Goal: Transaction & Acquisition: Purchase product/service

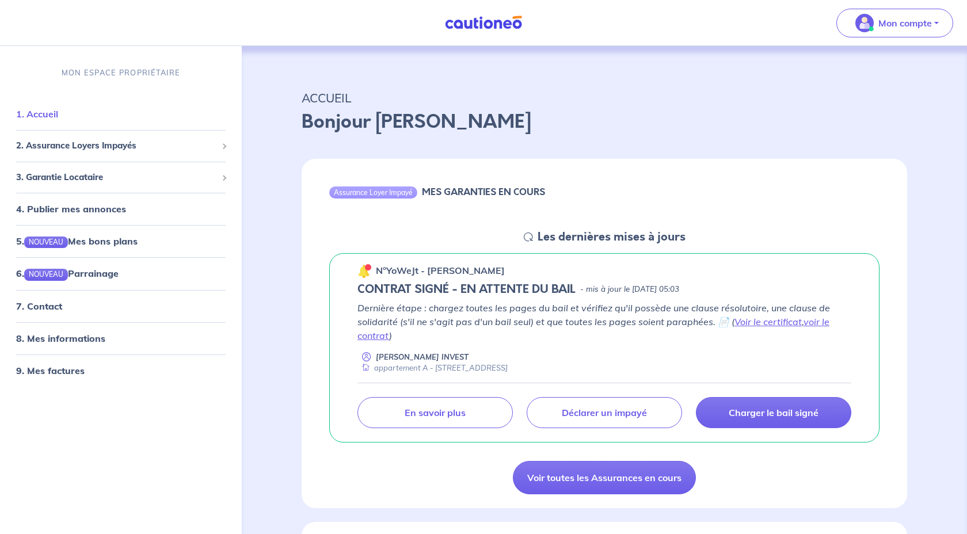
click at [58, 109] on link "1. Accueil" at bounding box center [37, 114] width 42 height 12
click at [621, 475] on link "Voir toutes les Assurances en cours" at bounding box center [604, 477] width 183 height 33
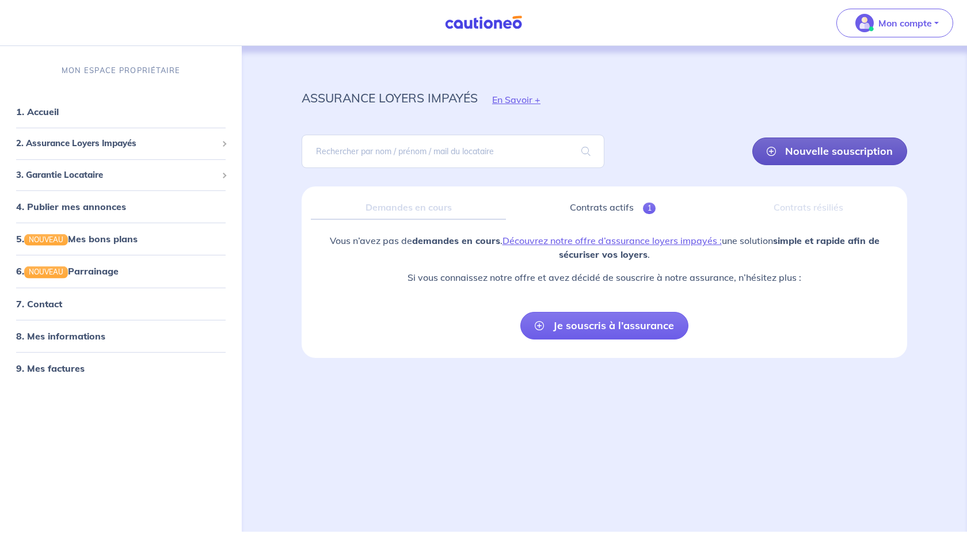
click at [795, 151] on link "Nouvelle souscription" at bounding box center [829, 152] width 155 height 28
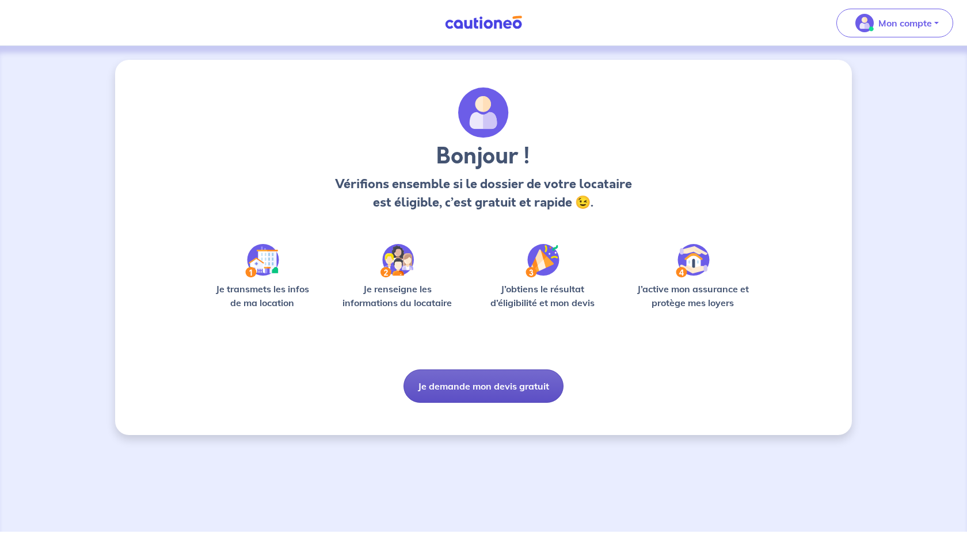
click at [502, 389] on button "Je demande mon devis gratuit" at bounding box center [483, 385] width 160 height 33
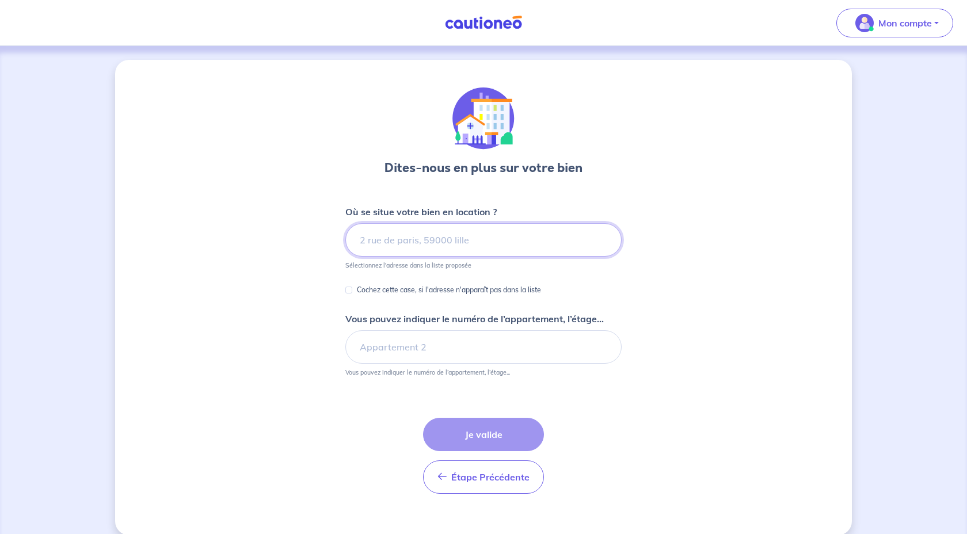
click at [504, 245] on input at bounding box center [483, 239] width 276 height 33
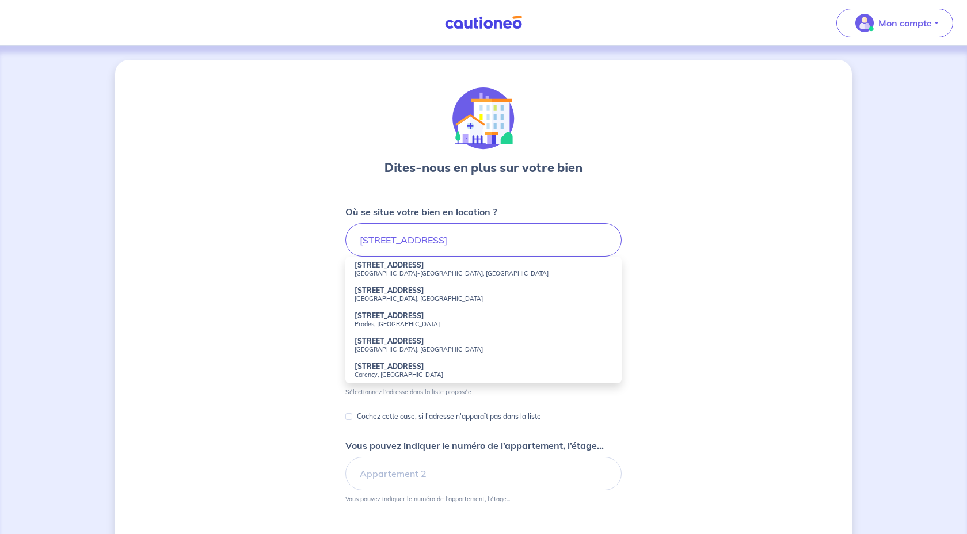
click at [437, 269] on li "[STREET_ADDRESS][PERSON_NAME]" at bounding box center [483, 269] width 276 height 25
type input "[STREET_ADDRESS][PERSON_NAME]"
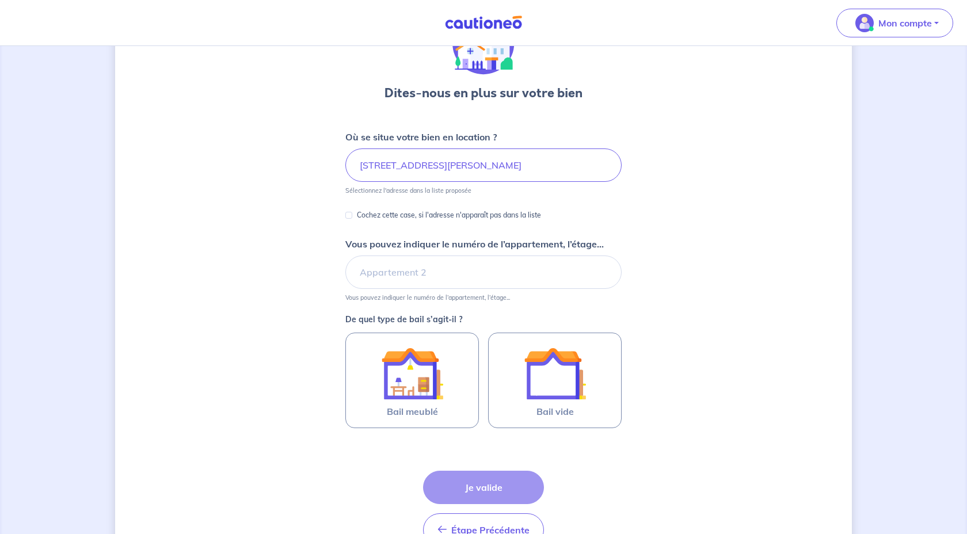
scroll to position [77, 0]
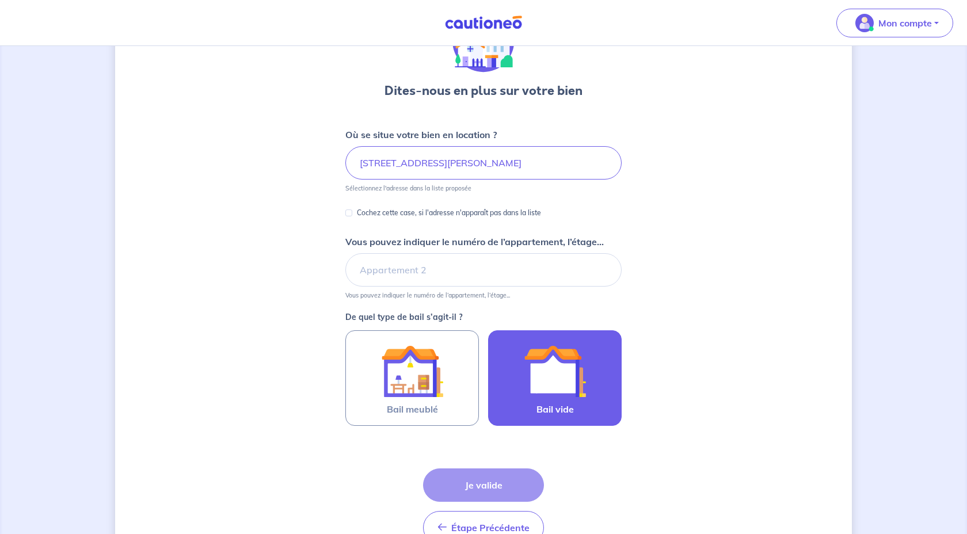
click at [535, 358] on img at bounding box center [555, 371] width 62 height 62
click at [0, 0] on input "Bail vide" at bounding box center [0, 0] width 0 height 0
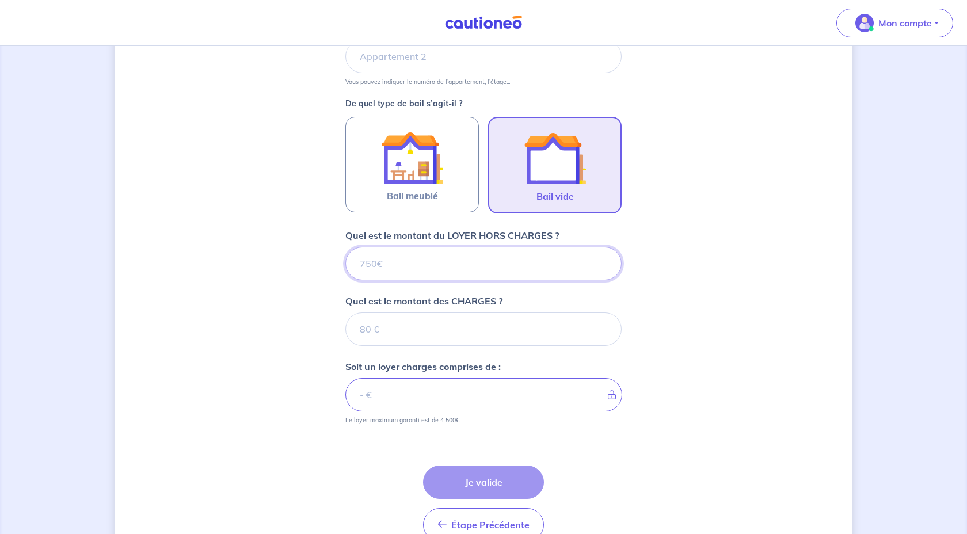
scroll to position [288, 0]
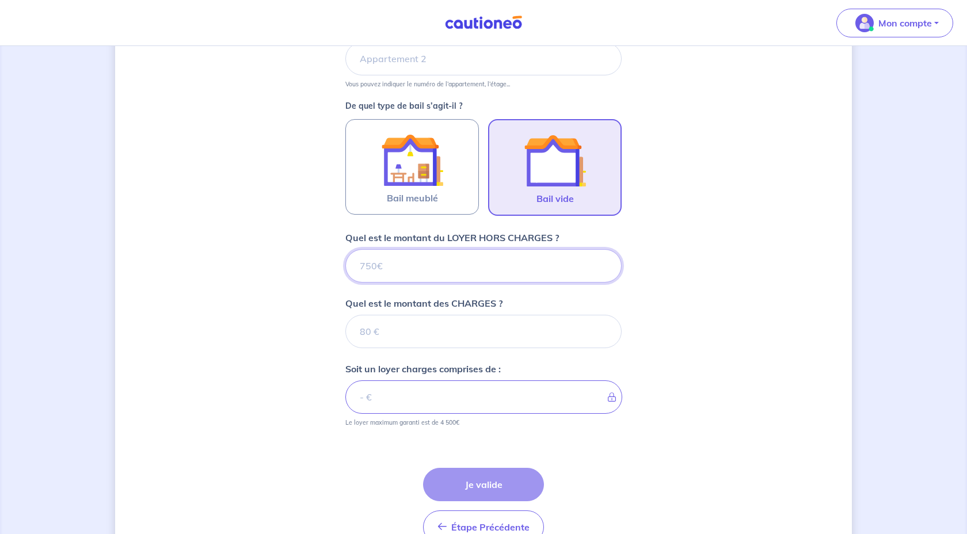
click at [497, 270] on input "Quel est le montant du LOYER HORS CHARGES ?" at bounding box center [483, 265] width 276 height 33
type input "4"
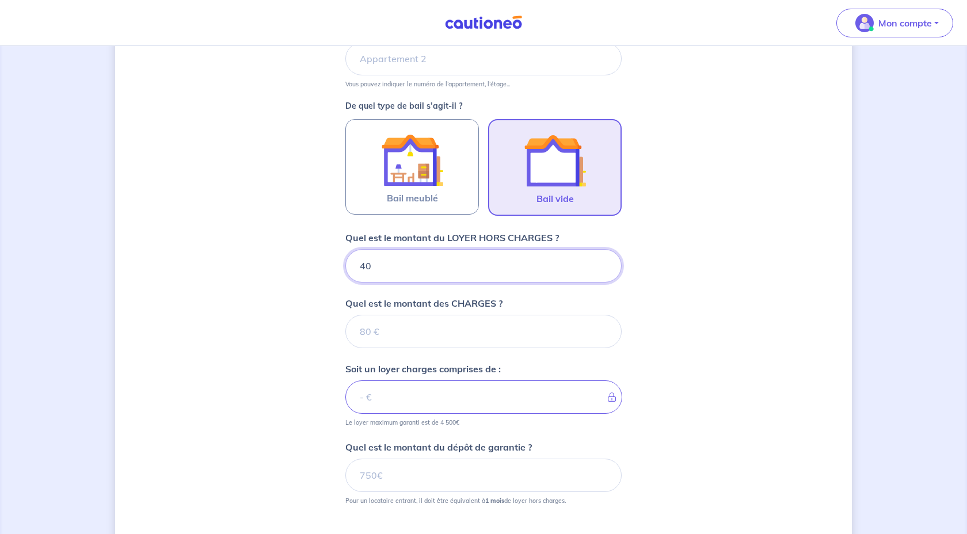
type input "400"
click at [486, 332] on input "Quel est le montant des CHARGES ?" at bounding box center [483, 331] width 276 height 33
type input "5"
type input "405"
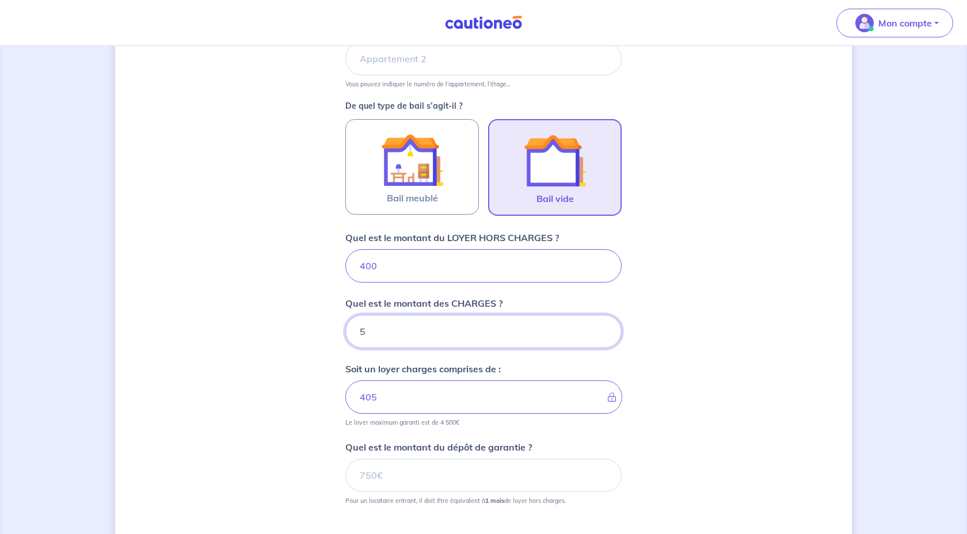
type input "50"
type input "450"
type input "50"
click at [691, 247] on div "Dites-nous en plus sur votre bien Où se situe votre bien en location ? [STREET_…" at bounding box center [483, 218] width 737 height 892
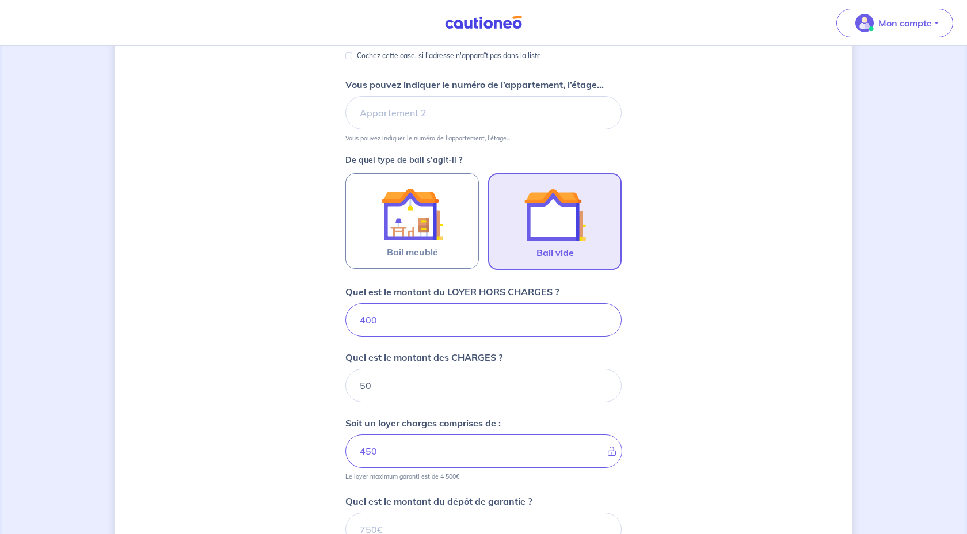
scroll to position [235, 0]
click at [492, 118] on input "Vous pouvez indiquer le numéro de l’appartement, l’étage..." at bounding box center [483, 112] width 276 height 33
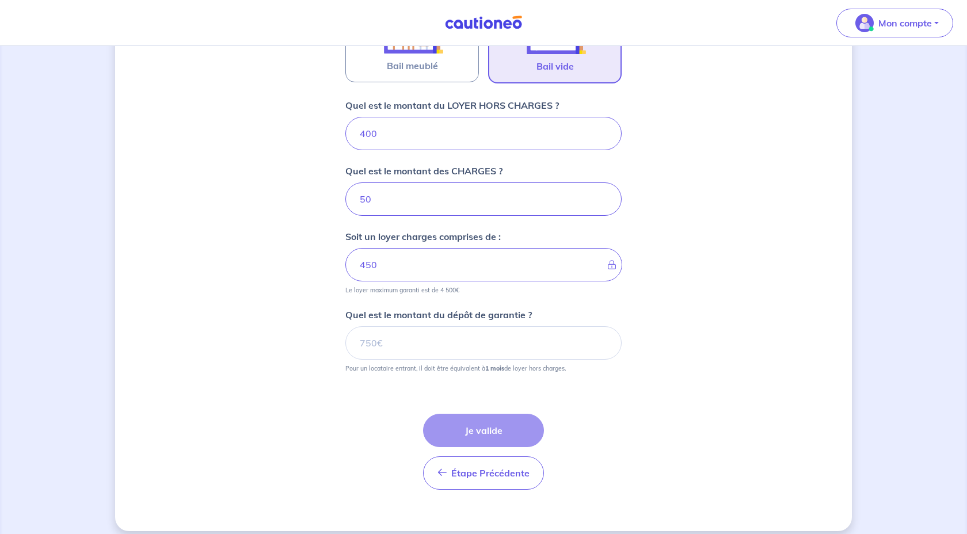
scroll to position [432, 0]
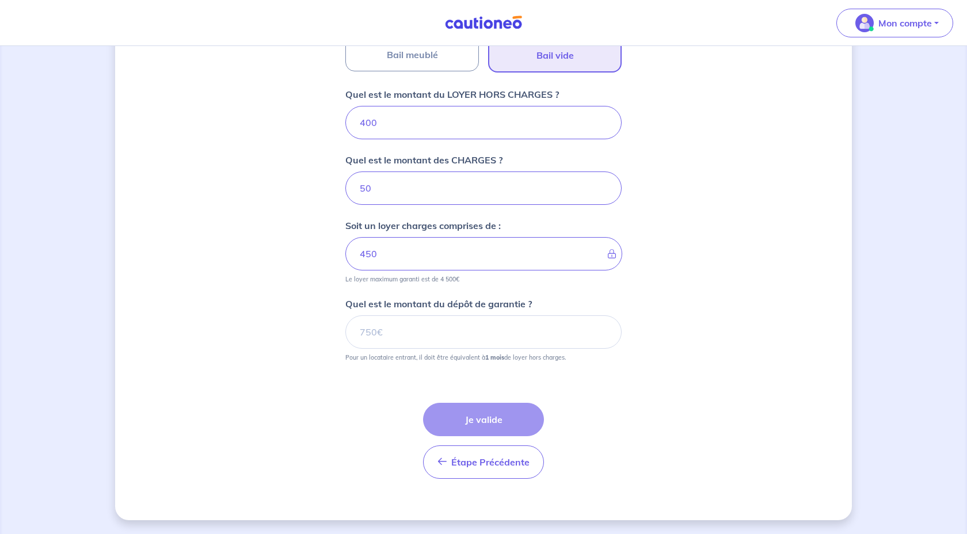
type input "appt I"
click at [550, 330] on input "Quel est le montant du dépôt de garantie ?" at bounding box center [483, 331] width 276 height 33
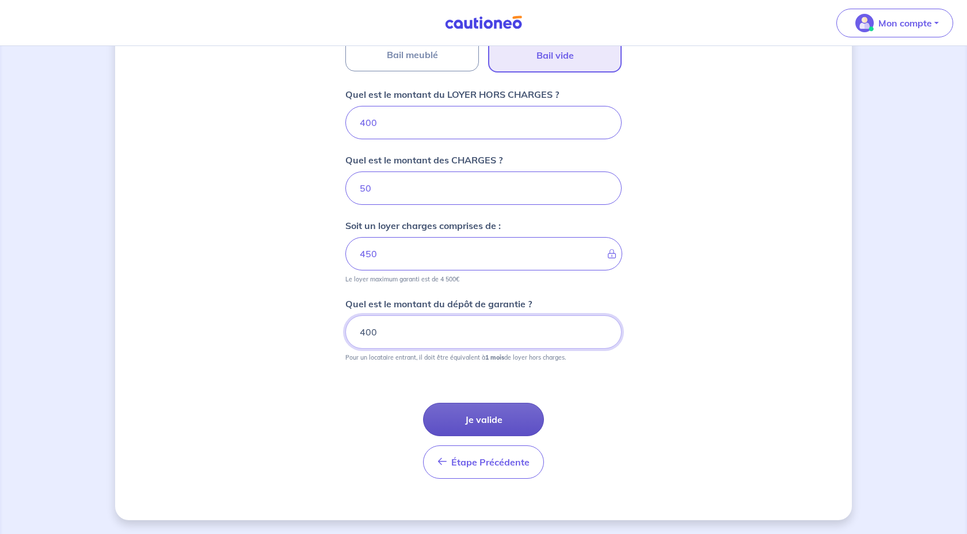
type input "400"
click at [499, 414] on button "Je valide" at bounding box center [483, 419] width 121 height 33
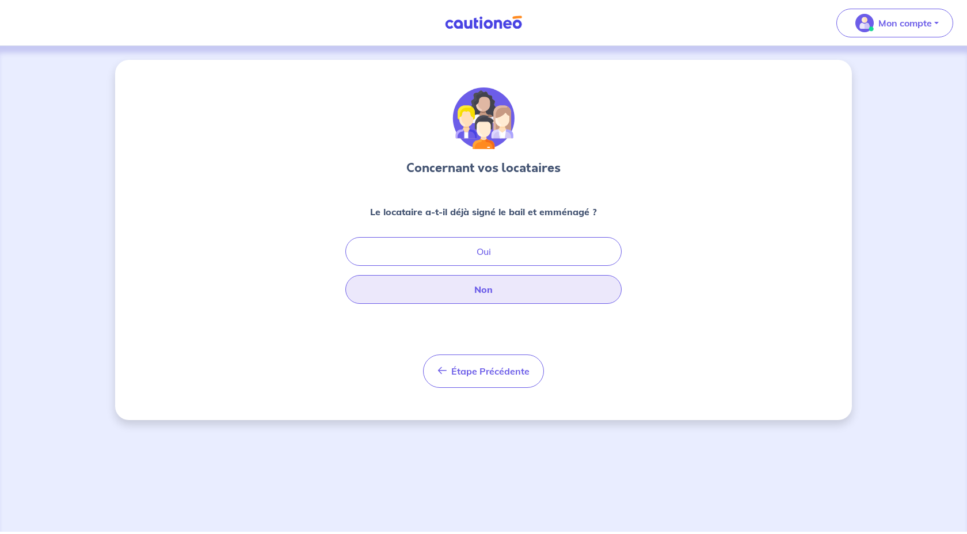
click at [499, 285] on button "Non" at bounding box center [483, 289] width 276 height 29
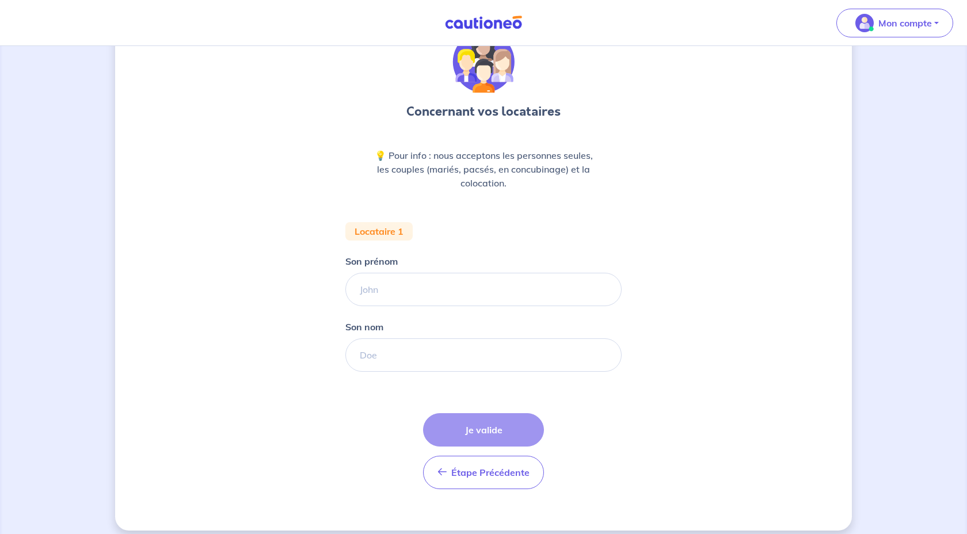
scroll to position [67, 0]
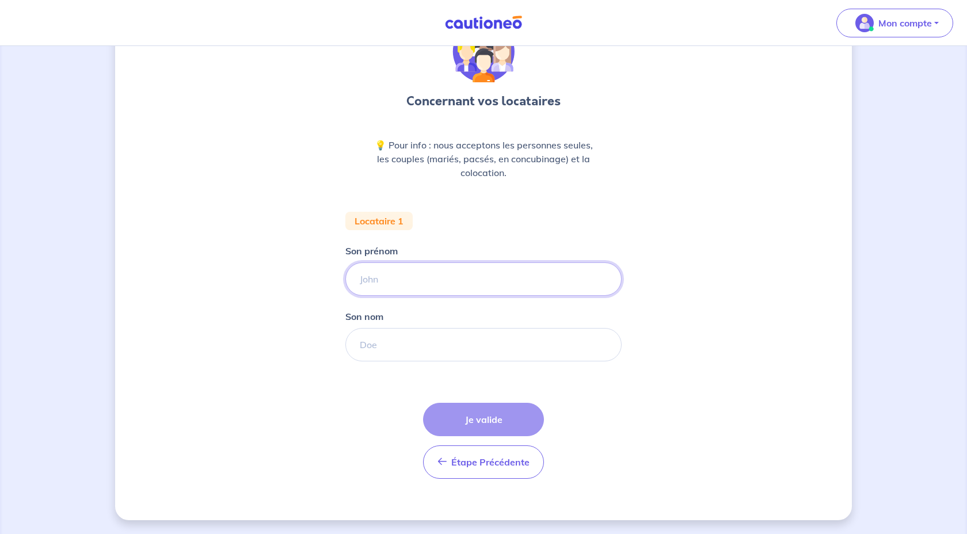
click at [447, 280] on input "Son prénom" at bounding box center [483, 278] width 276 height 33
type input "[PERSON_NAME]"
click at [433, 357] on input "Son nom" at bounding box center [483, 344] width 276 height 33
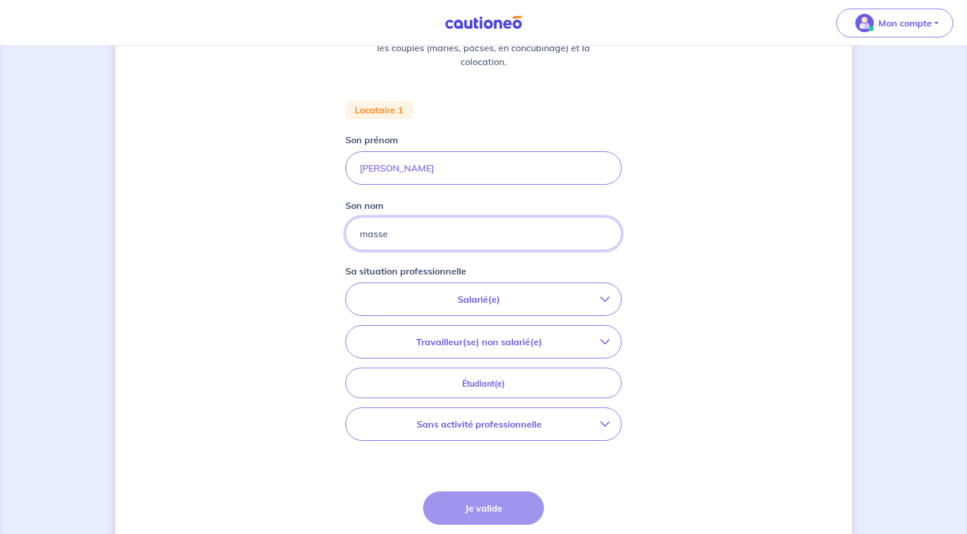
scroll to position [266, 0]
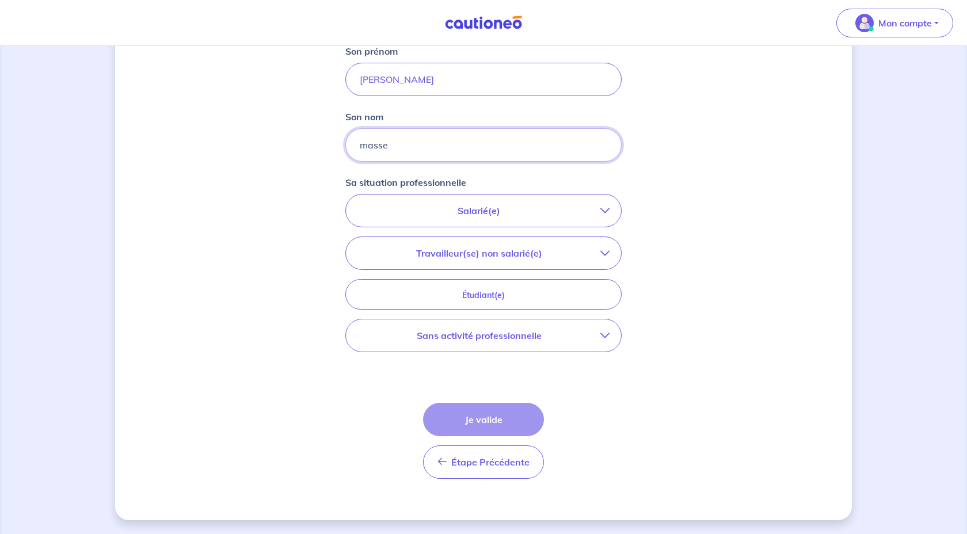
type input "masse"
click at [602, 333] on icon "button" at bounding box center [604, 335] width 9 height 9
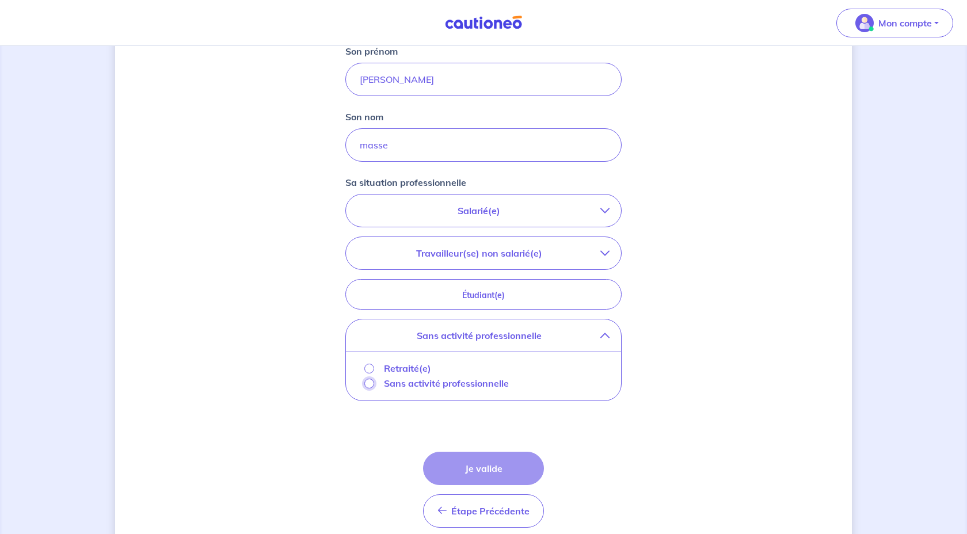
click at [368, 386] on input "Sans activité professionnelle" at bounding box center [369, 384] width 10 height 10
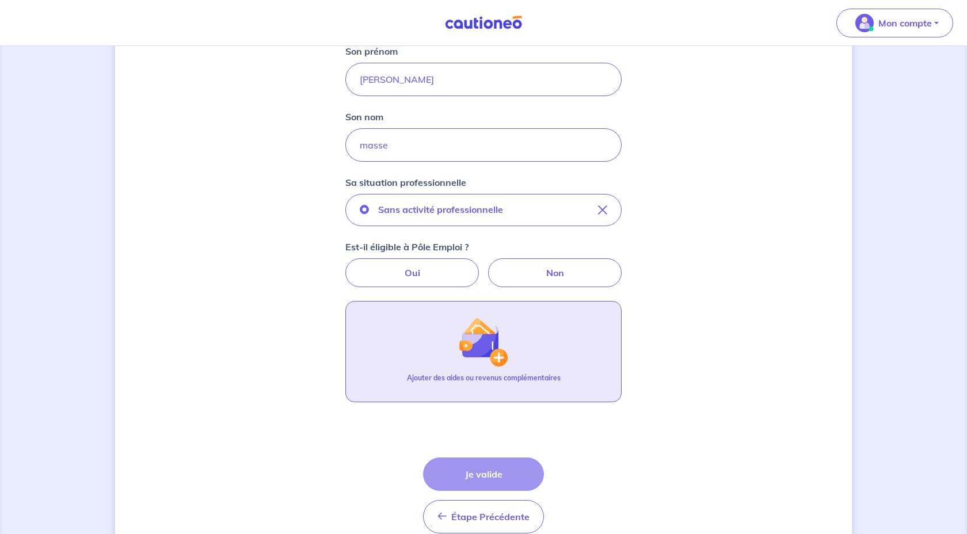
click at [486, 352] on img "button" at bounding box center [483, 341] width 49 height 49
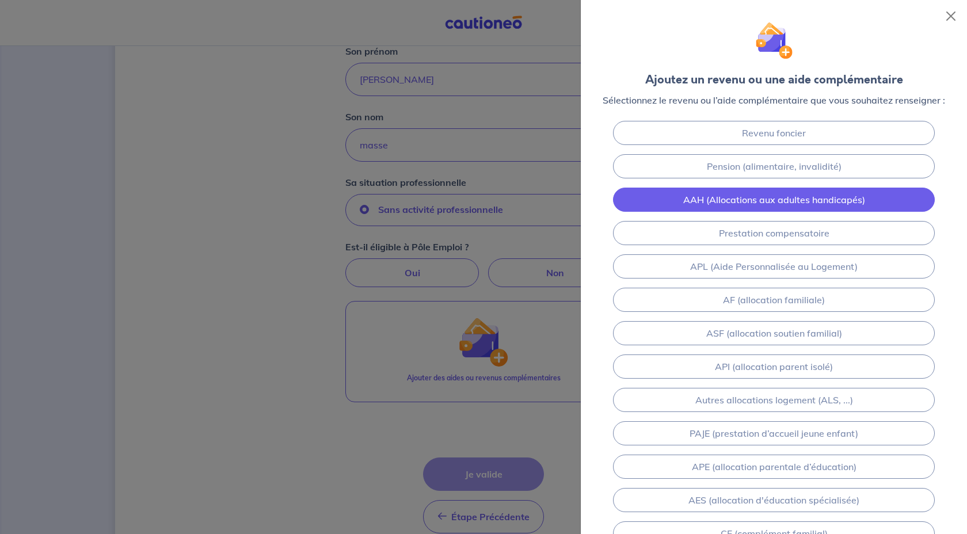
click at [872, 202] on link "AAH (Allocations aux adultes handicapés)" at bounding box center [774, 200] width 322 height 24
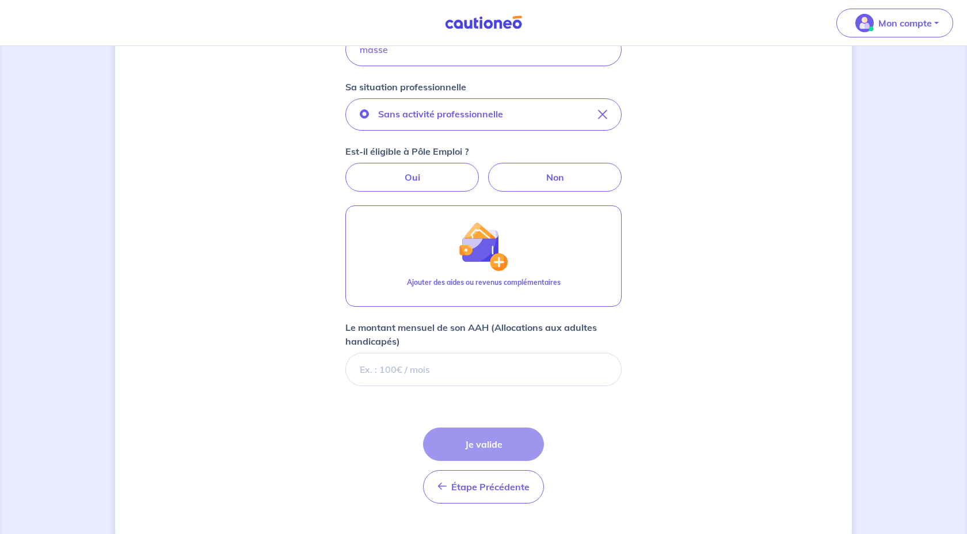
scroll to position [387, 0]
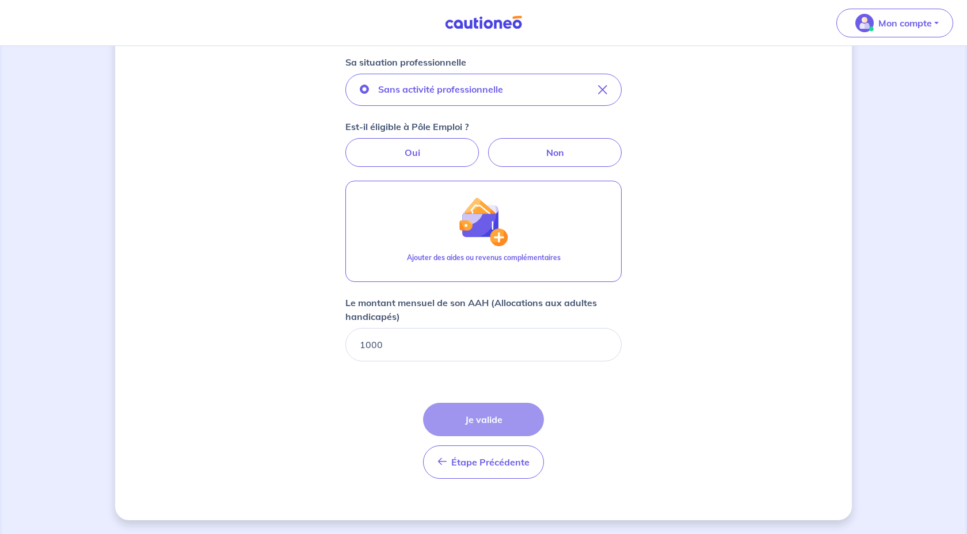
click at [565, 388] on form "Locataire 1 Son prénom [PERSON_NAME] nom masse Sa situation professionnelle San…" at bounding box center [483, 190] width 276 height 596
click at [512, 364] on form "Locataire 1 Son prénom [PERSON_NAME] nom masse Sa situation professionnelle San…" at bounding box center [483, 190] width 276 height 596
click at [603, 342] on input "1000.01" at bounding box center [483, 344] width 276 height 33
type input "1000"
click at [602, 351] on input "1000" at bounding box center [483, 344] width 276 height 33
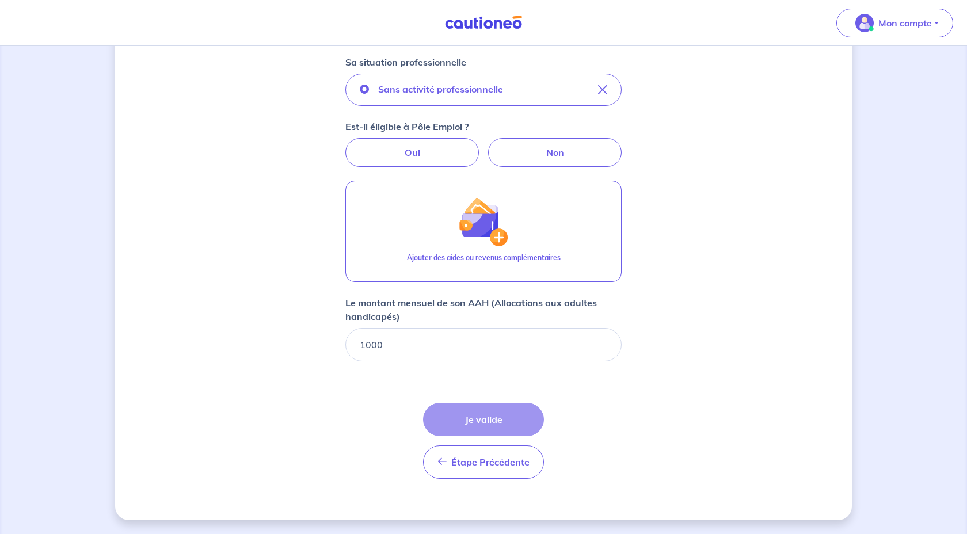
click at [506, 418] on div "Étape Précédente Précédent Je valide Je valide" at bounding box center [483, 441] width 121 height 76
click at [508, 352] on input "1000" at bounding box center [483, 344] width 276 height 33
click at [693, 284] on div "Concernant vos locataires 💡 Pour info : nous acceptons les personnes seules, le…" at bounding box center [483, 96] width 737 height 847
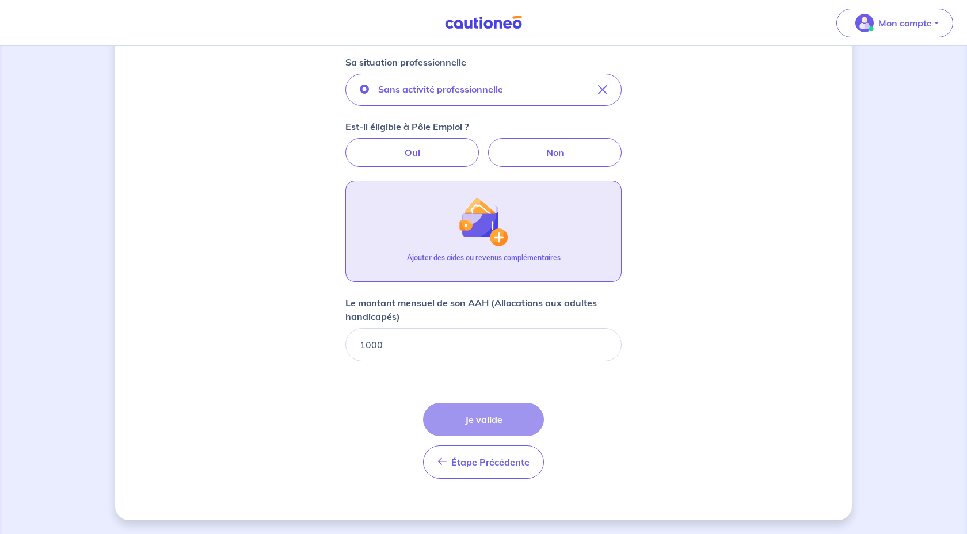
click at [507, 246] on img "button" at bounding box center [483, 221] width 49 height 49
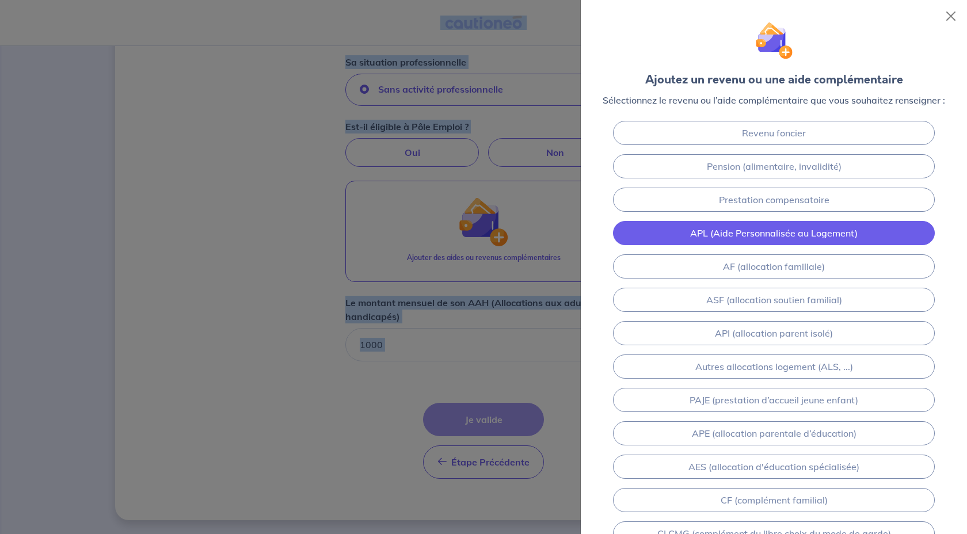
click at [764, 235] on link "APL (Aide Personnalisée au Logement)" at bounding box center [774, 233] width 322 height 24
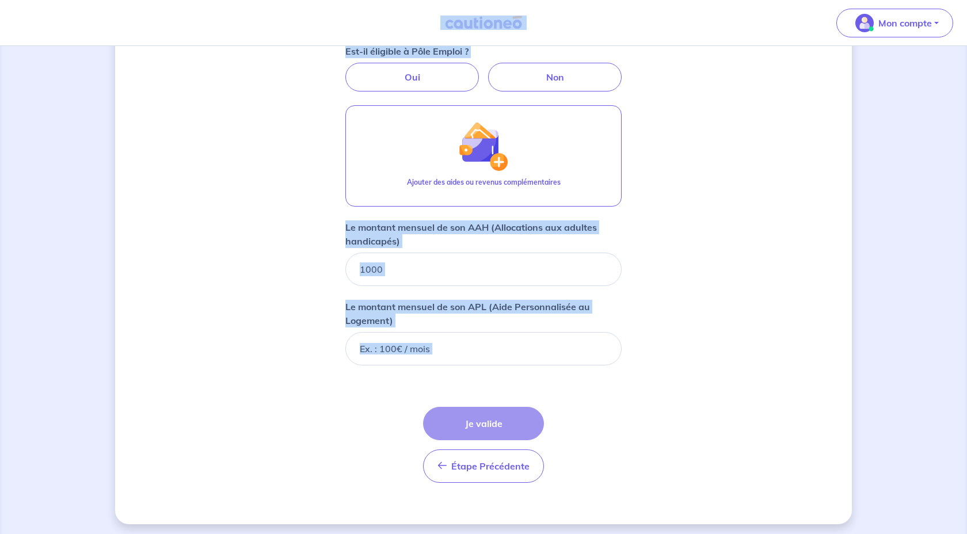
scroll to position [466, 0]
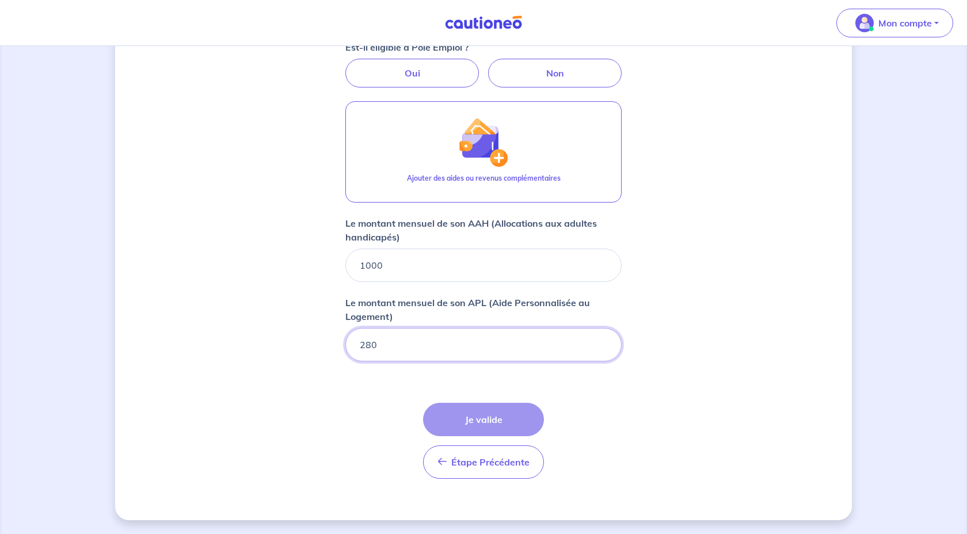
type input "280"
click at [563, 394] on form "Locataire 1 Son prénom [PERSON_NAME] nom masse Sa situation professionnelle San…" at bounding box center [483, 150] width 276 height 676
click at [482, 431] on div "Étape Précédente Précédent Je valide Je valide" at bounding box center [483, 441] width 121 height 76
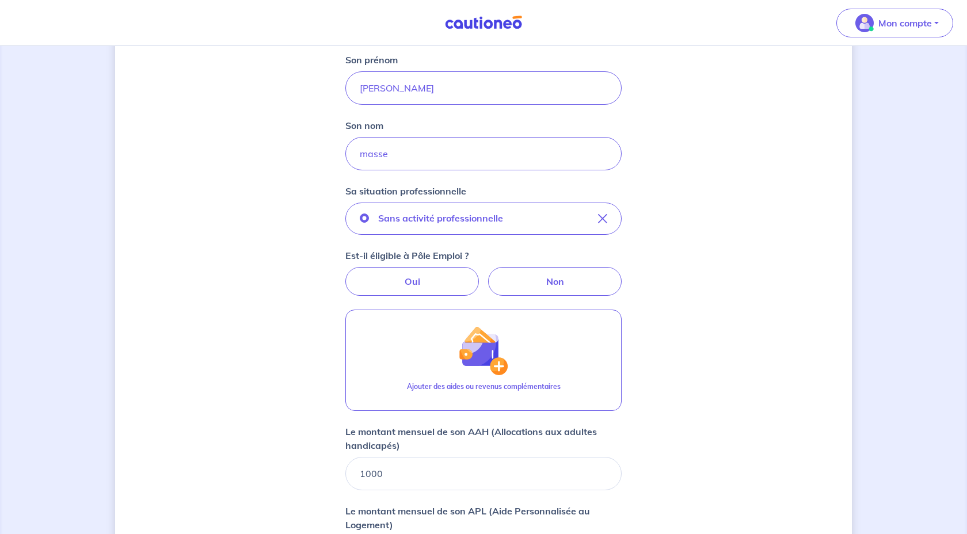
scroll to position [258, 0]
click at [547, 270] on label "Non" at bounding box center [555, 280] width 134 height 29
click at [487, 270] on input "Non" at bounding box center [483, 269] width 7 height 7
radio input "true"
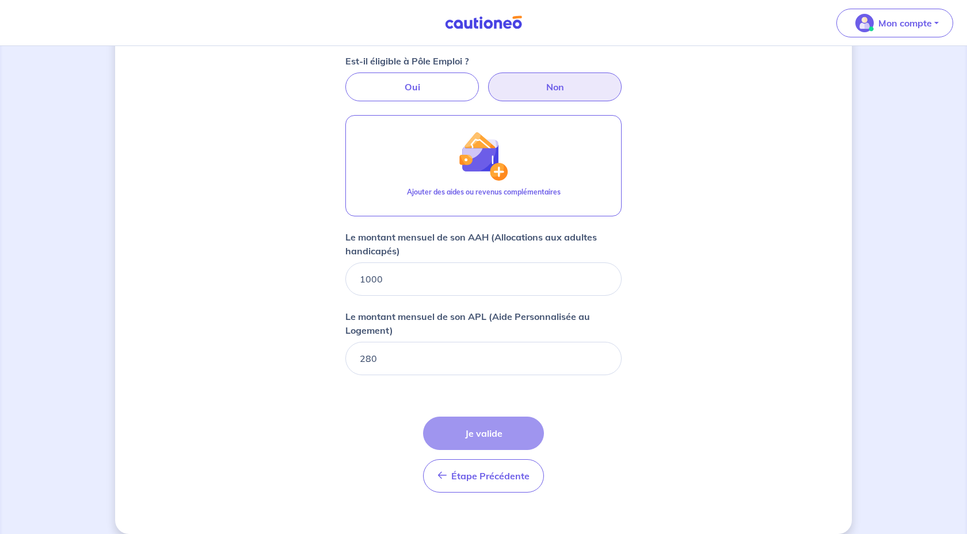
scroll to position [466, 0]
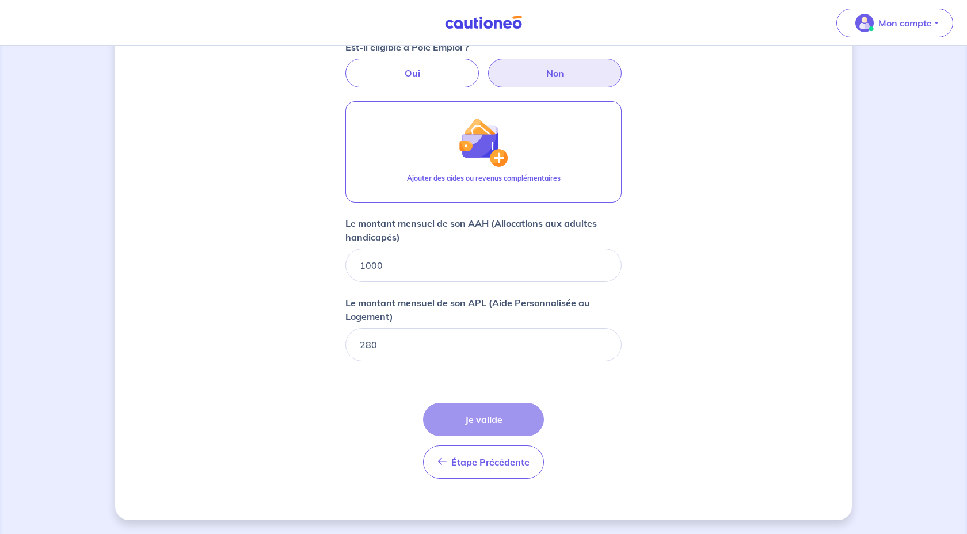
click at [499, 418] on div "Étape Précédente Précédent Je valide Je valide" at bounding box center [483, 441] width 121 height 76
click at [506, 357] on input "280" at bounding box center [483, 344] width 276 height 33
click at [456, 424] on div "Étape Précédente Précédent Je valide Je valide" at bounding box center [483, 441] width 121 height 76
click at [502, 410] on div "Étape Précédente Précédent Je valide Je valide" at bounding box center [483, 441] width 121 height 76
click at [474, 469] on button "Étape Précédente Précédent" at bounding box center [483, 461] width 121 height 33
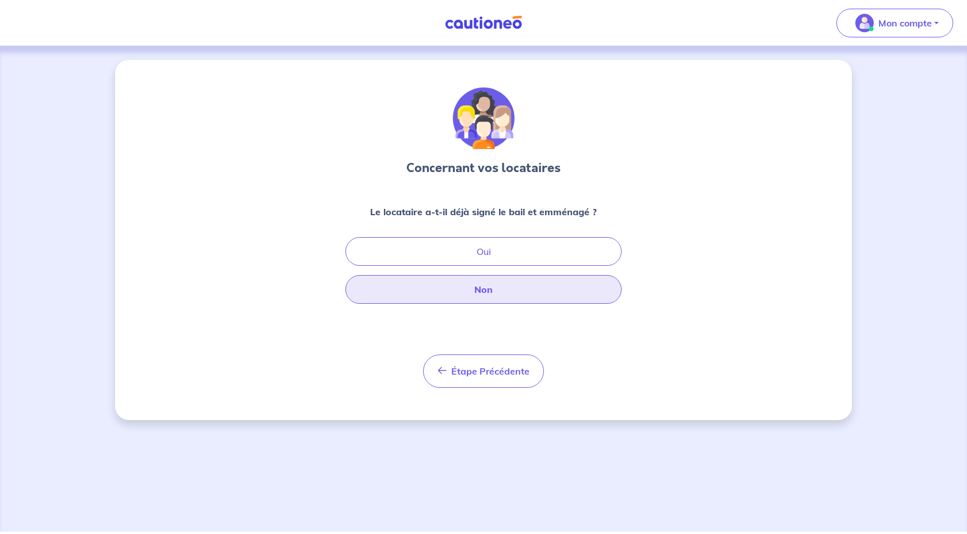
click at [494, 292] on button "Non" at bounding box center [483, 289] width 276 height 29
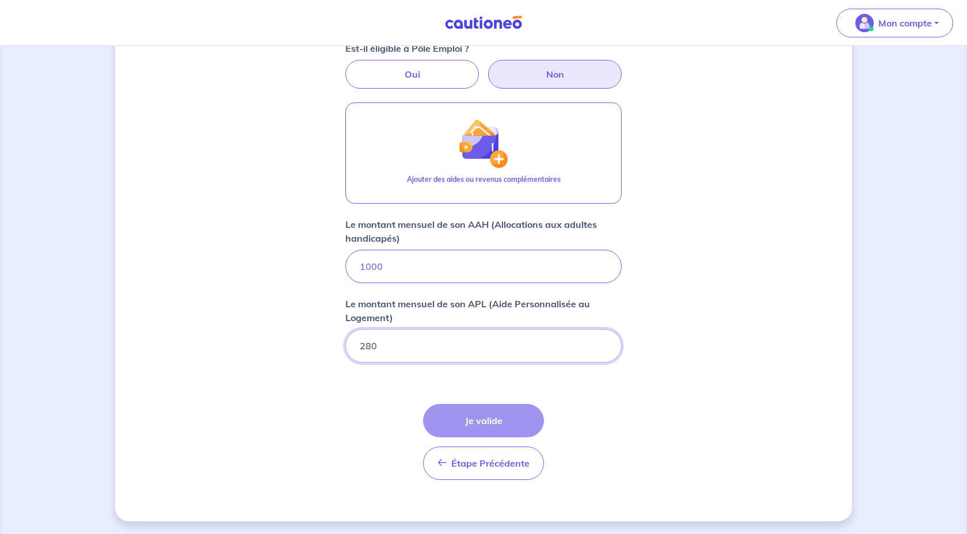
scroll to position [466, 0]
click at [490, 414] on div "Étape Précédente Précédent Je valide Je valide" at bounding box center [483, 441] width 121 height 76
click at [489, 414] on div "Étape Précédente Précédent Je valide Je valide" at bounding box center [483, 441] width 121 height 76
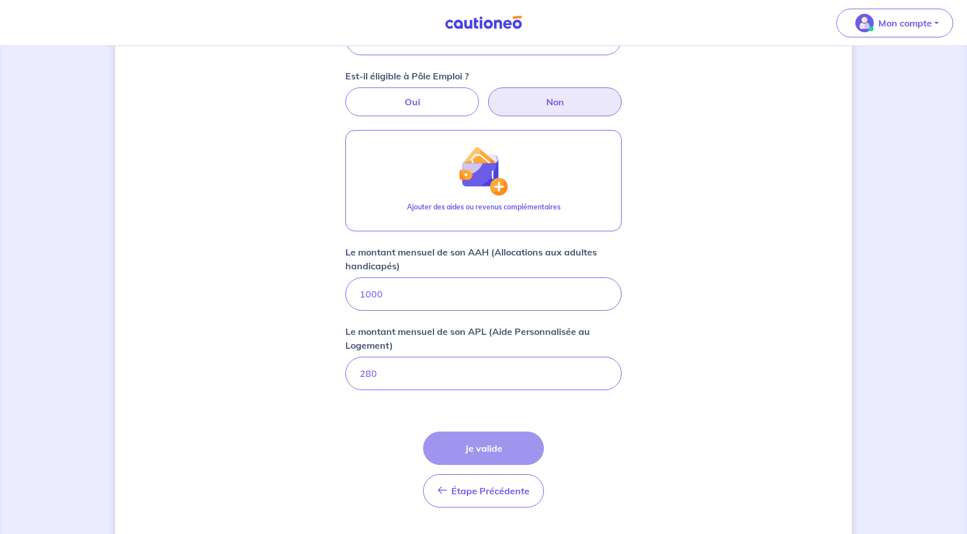
scroll to position [379, 0]
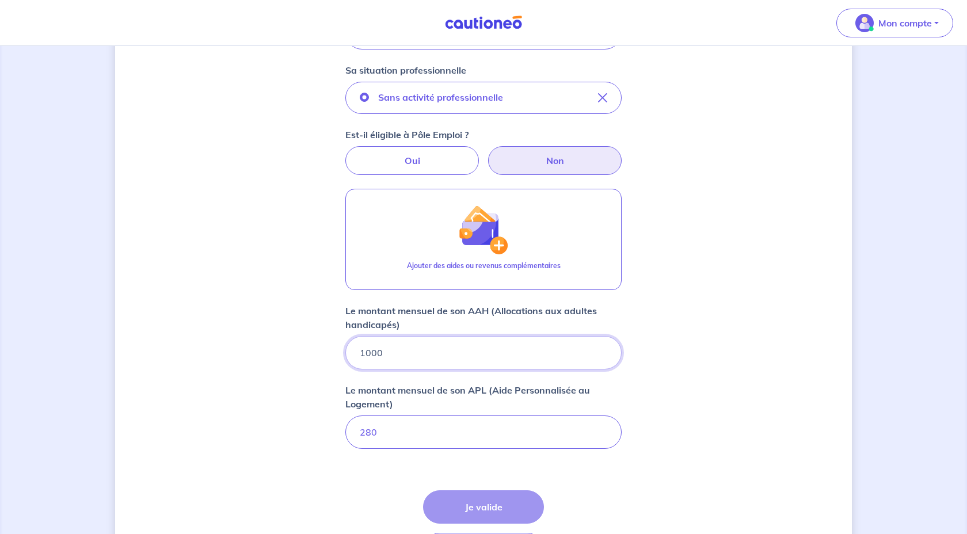
click at [470, 346] on input "1000" at bounding box center [483, 352] width 276 height 33
type input "1000"
click at [719, 315] on div "Concernant vos locataires 💡 Pour info : nous acceptons les personnes seules, le…" at bounding box center [483, 144] width 737 height 926
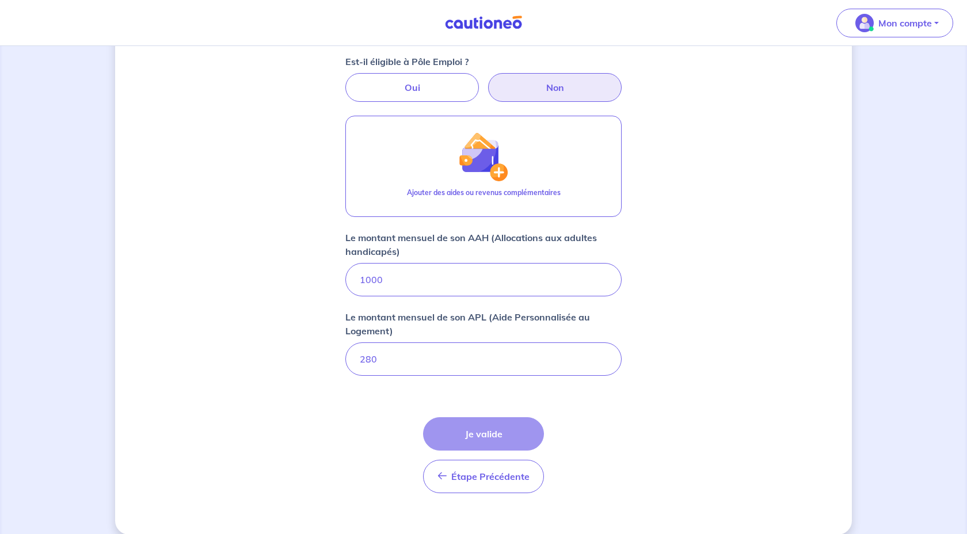
scroll to position [466, 0]
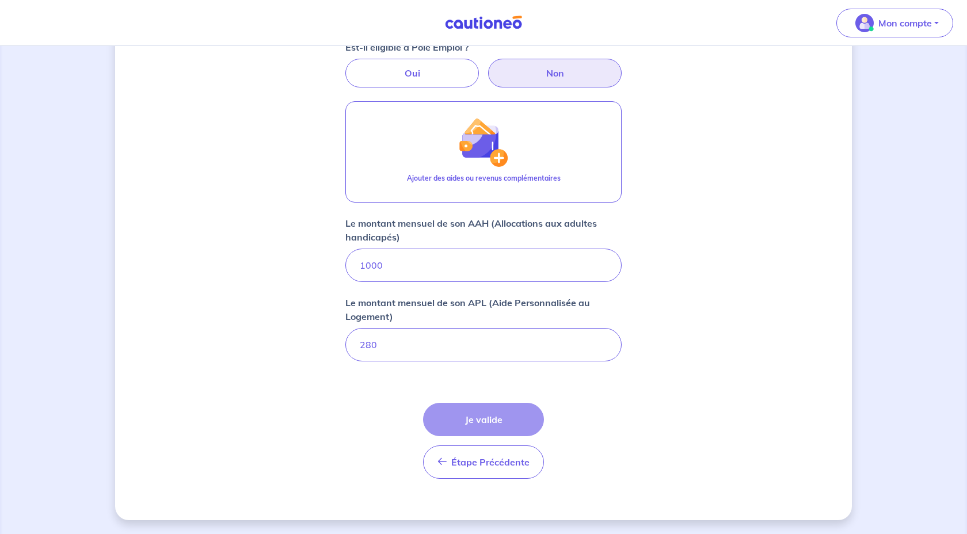
click at [495, 425] on div "Étape Précédente Précédent Je valide Je valide" at bounding box center [483, 441] width 121 height 76
click at [489, 415] on div "Étape Précédente Précédent Je valide Je valide" at bounding box center [483, 441] width 121 height 76
click at [501, 422] on div "Étape Précédente Précédent Je valide Je valide" at bounding box center [483, 441] width 121 height 76
click at [392, 67] on label "Oui" at bounding box center [412, 73] width 134 height 29
click at [480, 66] on input "Oui" at bounding box center [483, 62] width 7 height 7
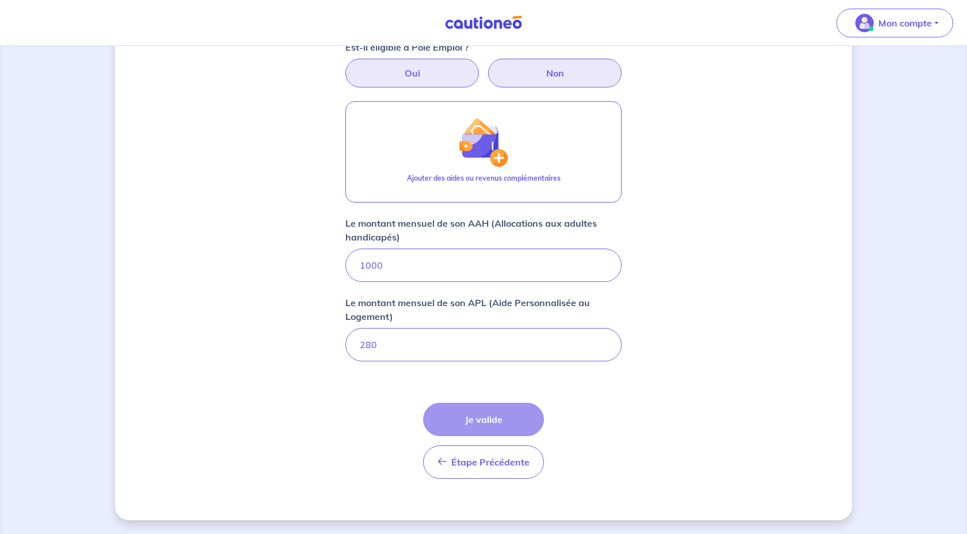
radio input "true"
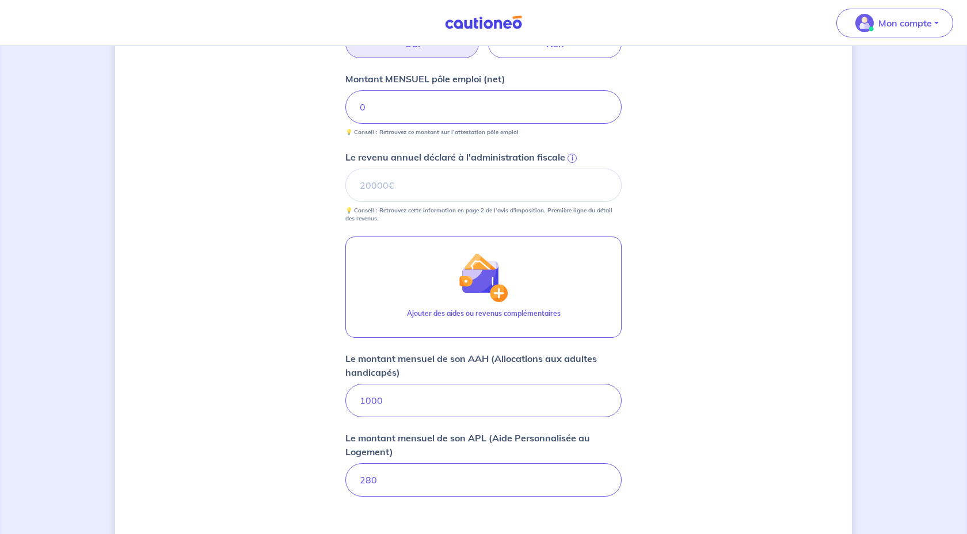
scroll to position [337, 0]
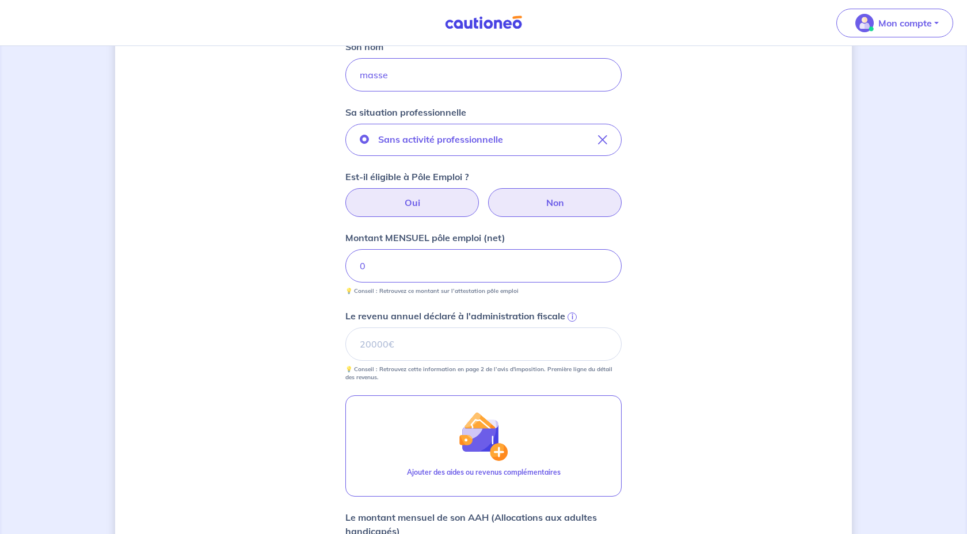
click at [545, 201] on label "Non" at bounding box center [555, 202] width 134 height 29
click at [487, 196] on input "Non" at bounding box center [483, 191] width 7 height 7
radio input "true"
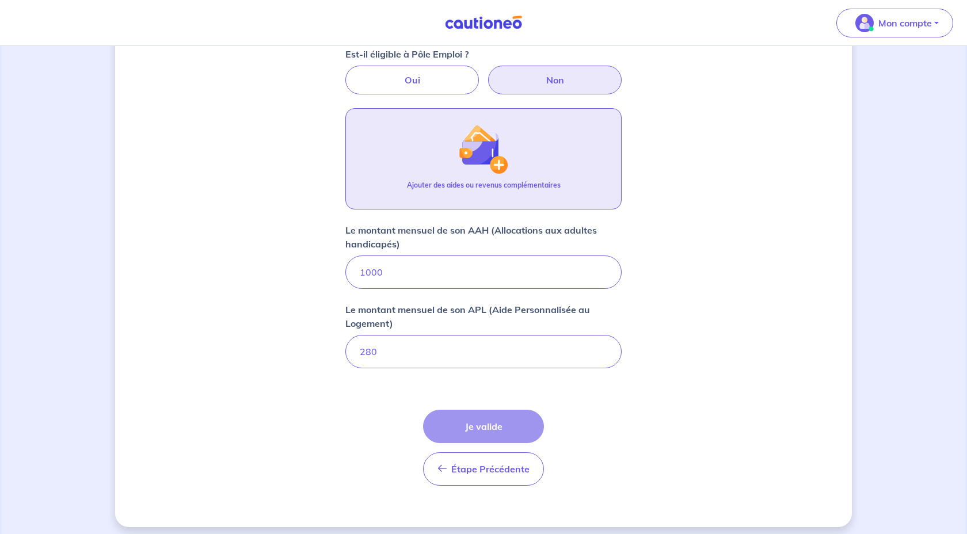
scroll to position [466, 0]
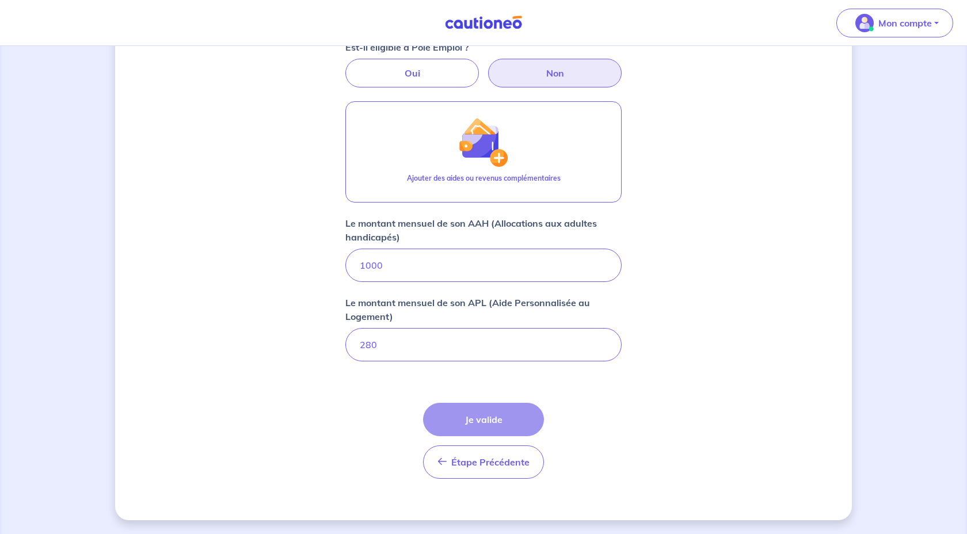
click at [479, 417] on div "Étape Précédente Précédent Je valide Je valide" at bounding box center [483, 441] width 121 height 76
click at [506, 425] on div "Étape Précédente Précédent Je valide Je valide" at bounding box center [483, 441] width 121 height 76
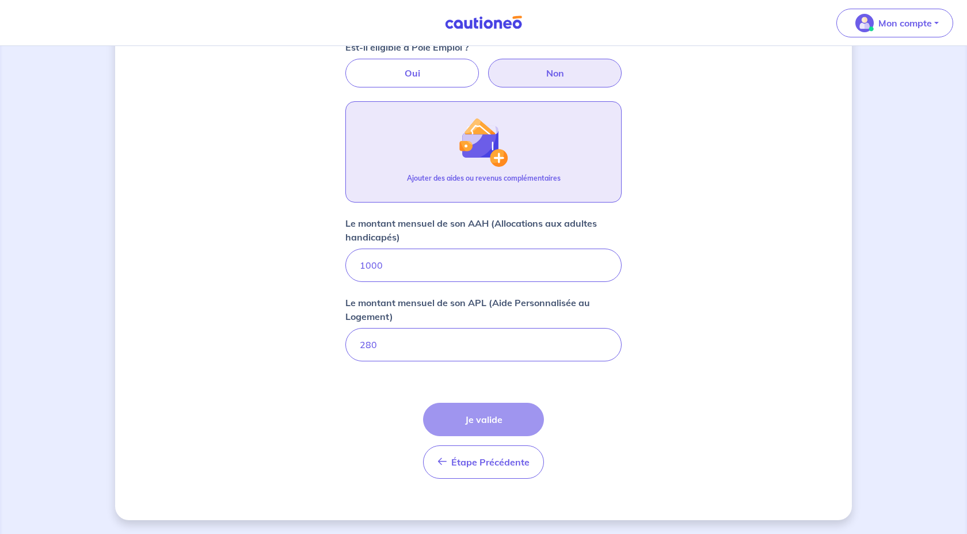
click at [566, 134] on button "Ajouter des aides ou revenus complémentaires" at bounding box center [483, 151] width 276 height 101
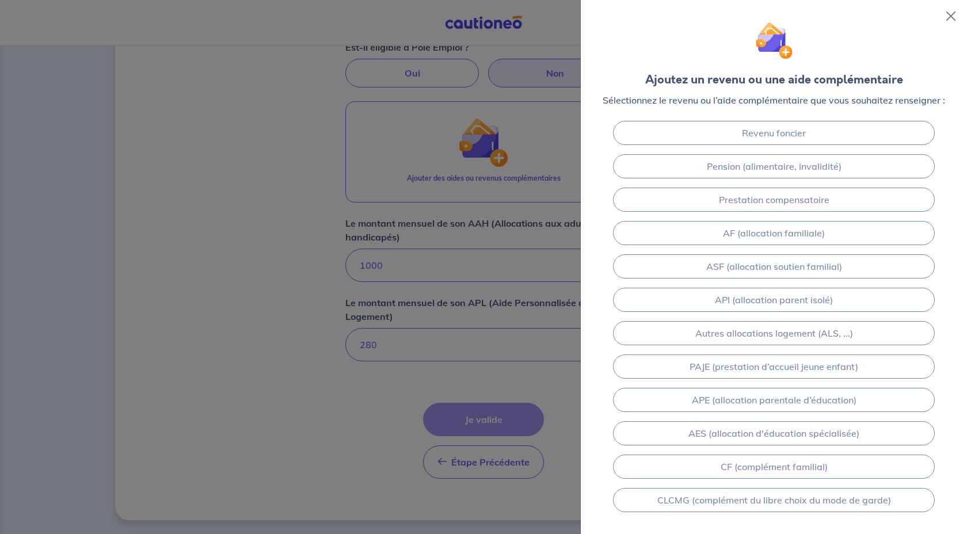
click at [428, 160] on div at bounding box center [483, 267] width 967 height 534
click at [432, 159] on div at bounding box center [483, 267] width 967 height 534
click at [954, 14] on button "Close" at bounding box center [950, 16] width 18 height 18
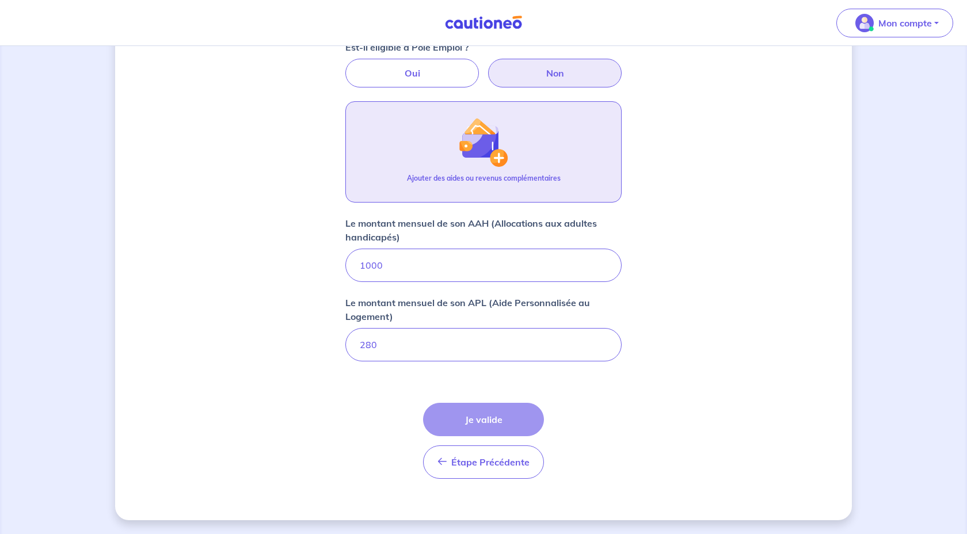
click at [514, 177] on p "Ajouter des aides ou revenus complémentaires" at bounding box center [484, 178] width 154 height 10
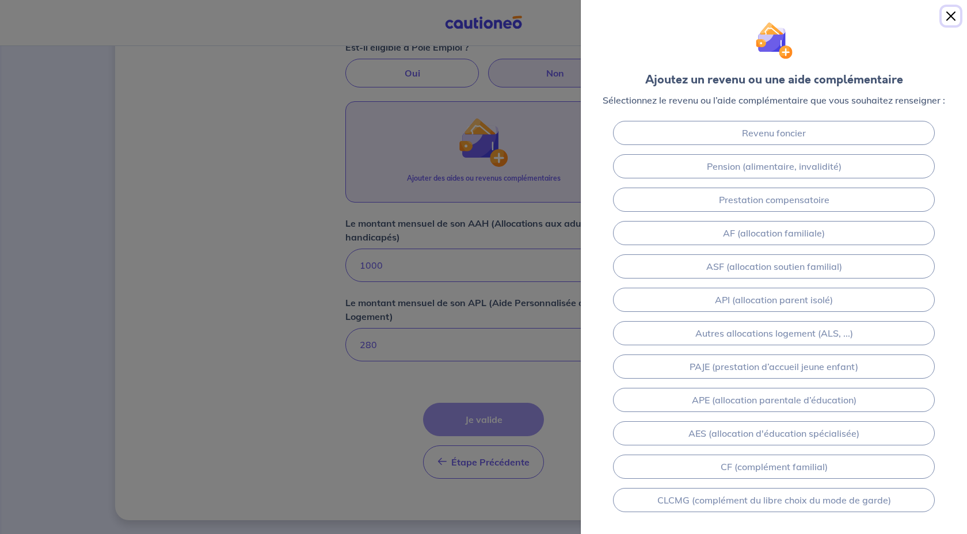
click at [952, 16] on button "Close" at bounding box center [950, 16] width 18 height 18
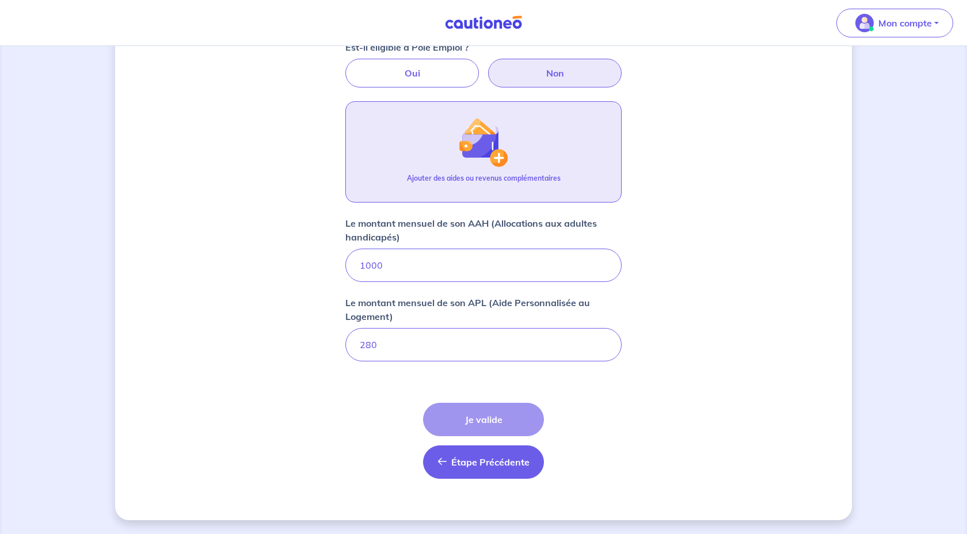
click at [476, 453] on button "Étape Précédente Précédent" at bounding box center [483, 461] width 121 height 33
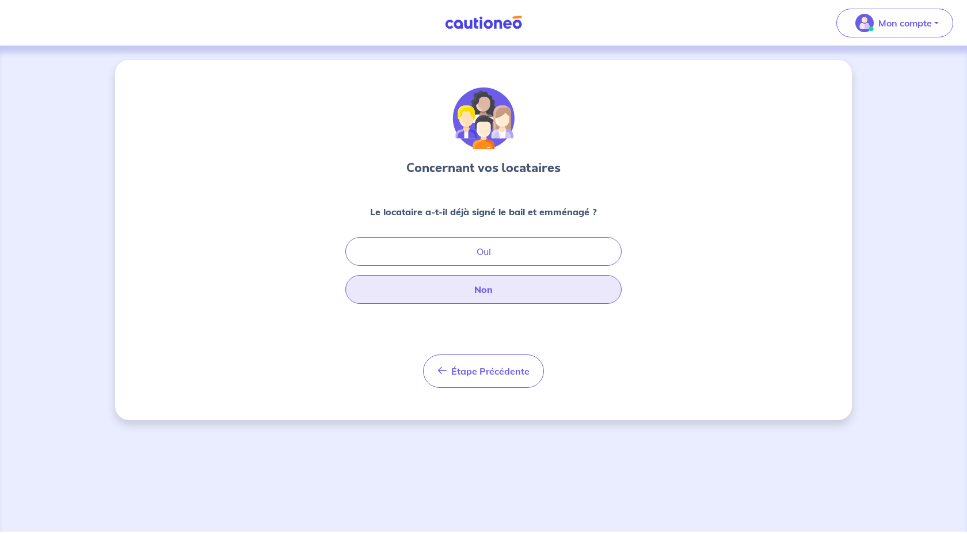
click at [491, 296] on button "Non" at bounding box center [483, 289] width 276 height 29
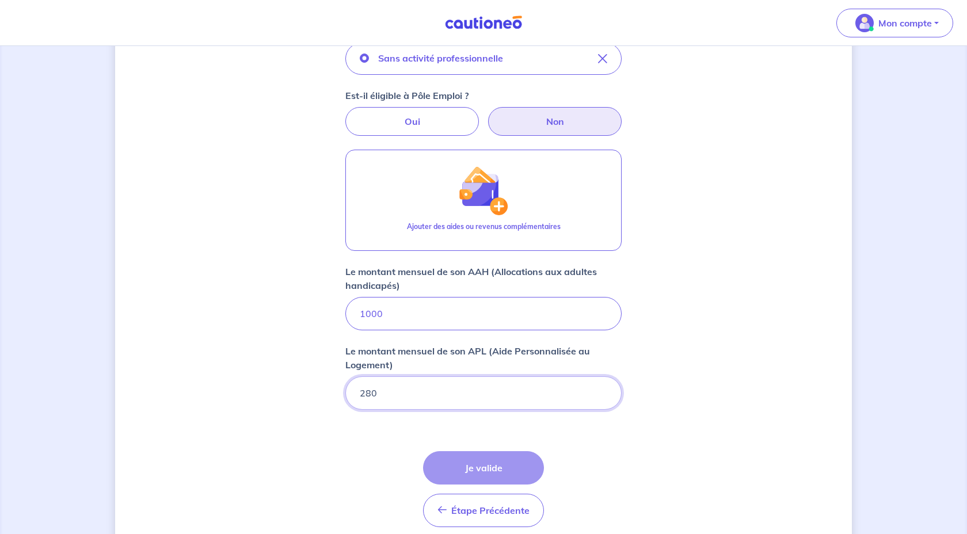
scroll to position [322, 0]
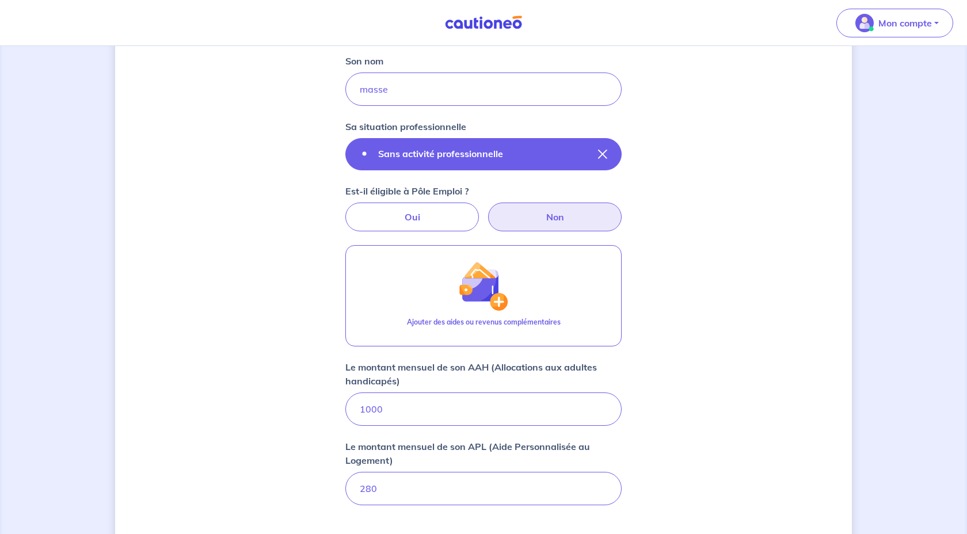
click at [604, 153] on icon "button" at bounding box center [602, 154] width 9 height 9
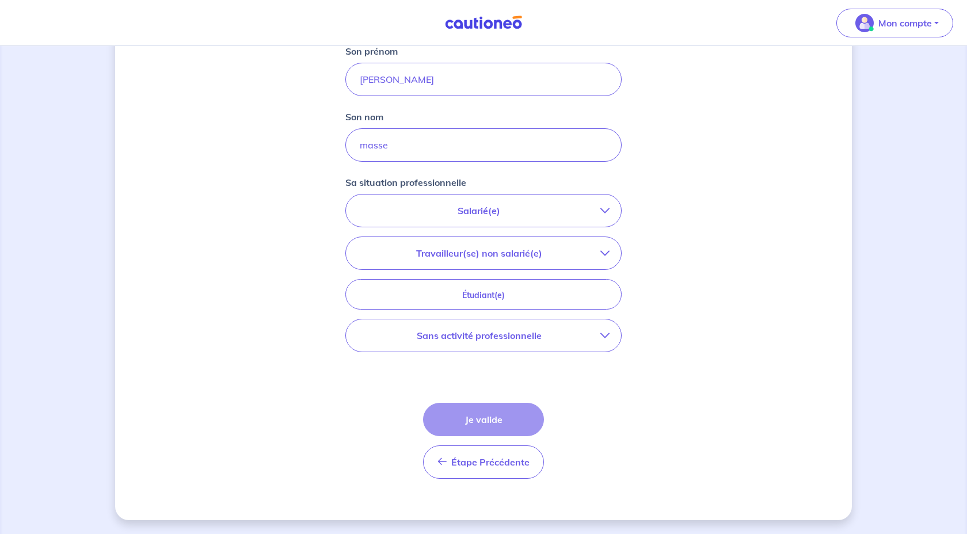
scroll to position [266, 0]
click at [603, 207] on icon "button" at bounding box center [604, 210] width 9 height 9
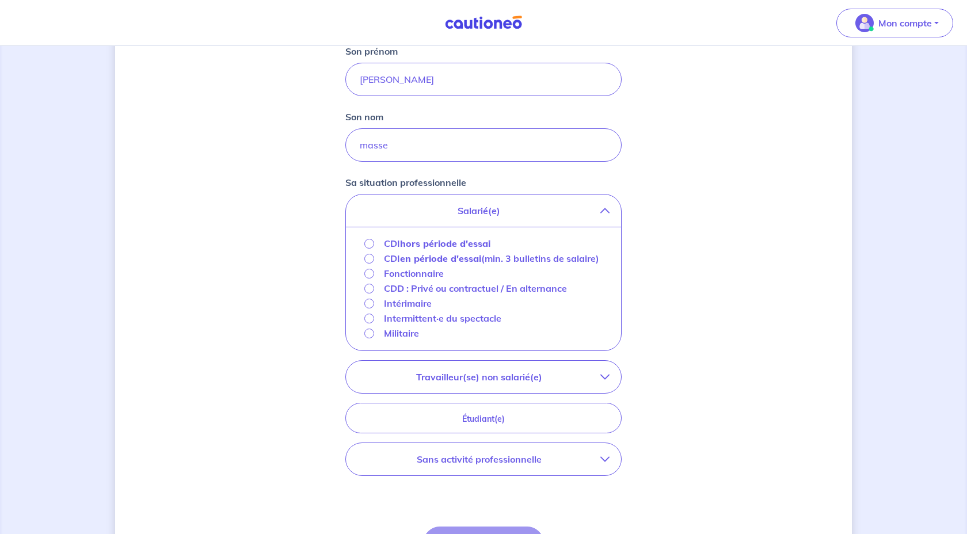
click at [603, 207] on icon "button" at bounding box center [604, 210] width 9 height 9
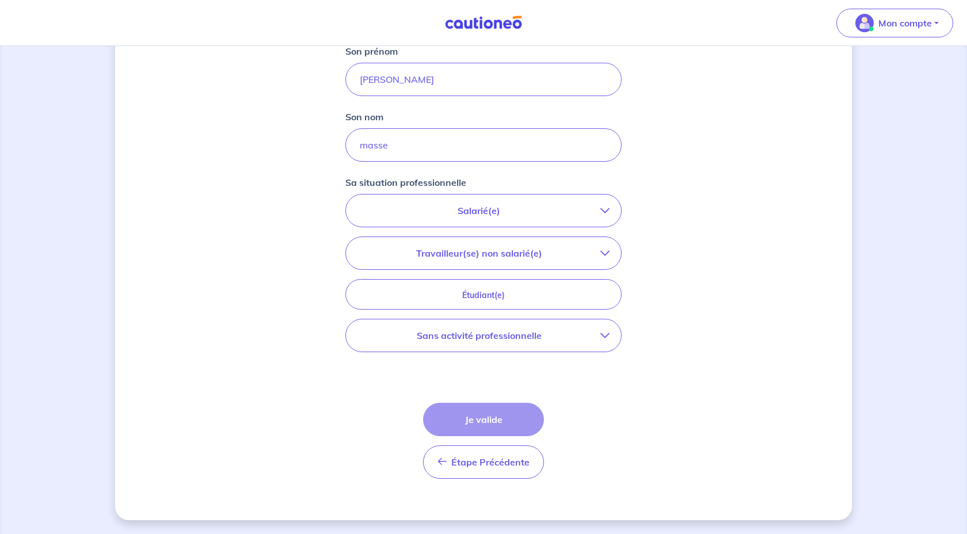
click at [608, 338] on icon "button" at bounding box center [604, 335] width 9 height 9
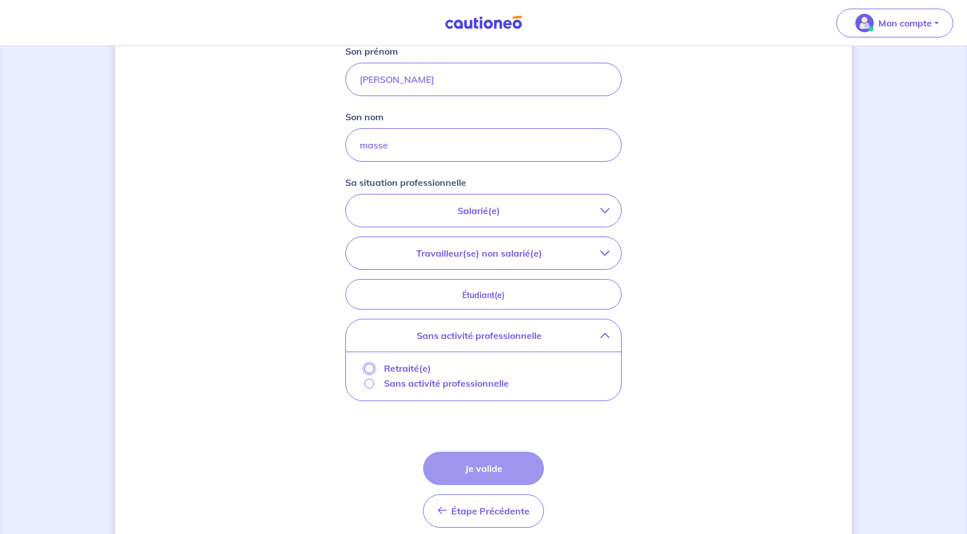
click at [371, 369] on input "Retraité(e)" at bounding box center [369, 369] width 10 height 10
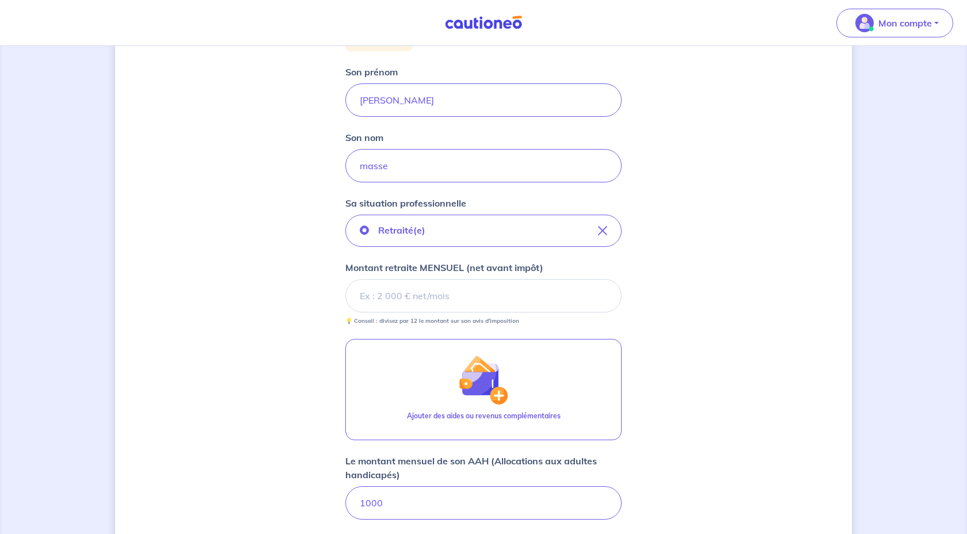
scroll to position [182, 0]
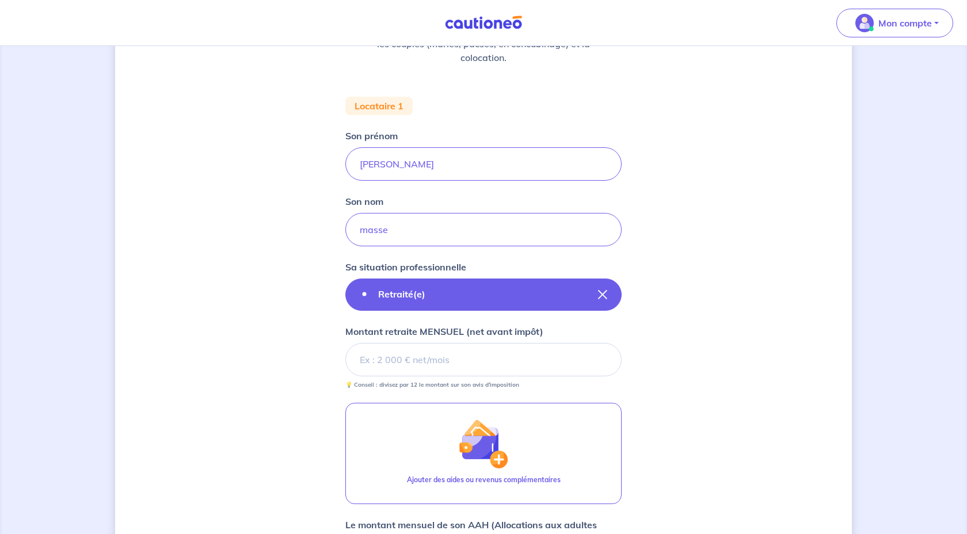
click at [565, 299] on button "Retraité(e)" at bounding box center [483, 295] width 276 height 32
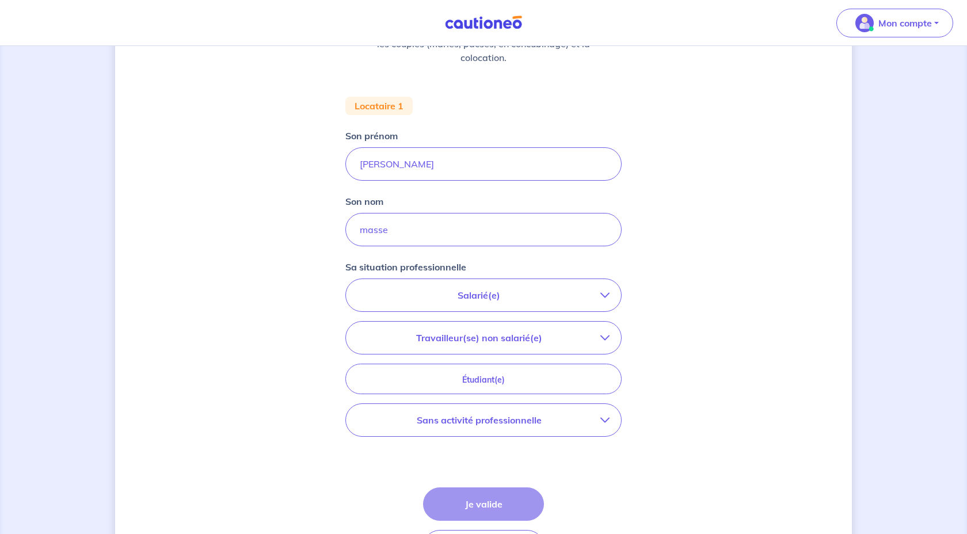
click at [675, 263] on div "Concernant vos locataires 💡 Pour info : nous acceptons les personnes seules, le…" at bounding box center [483, 241] width 737 height 727
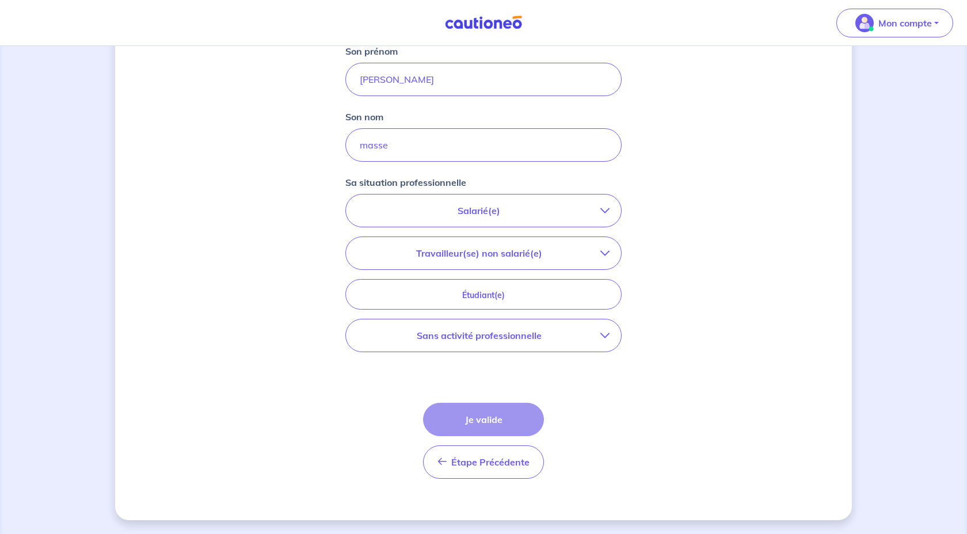
click at [601, 327] on button "Sans activité professionnelle" at bounding box center [483, 335] width 275 height 32
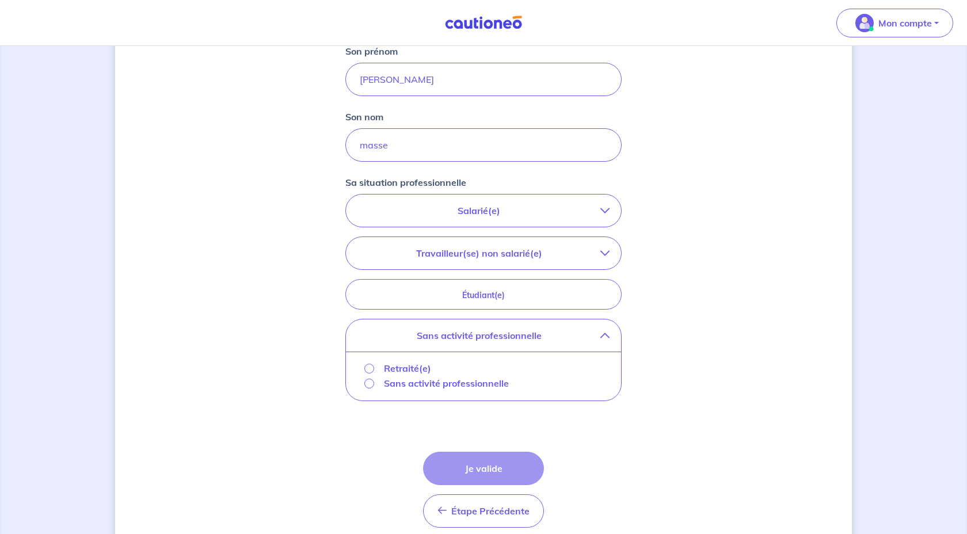
click at [388, 367] on p "Retraité(e)" at bounding box center [407, 368] width 47 height 14
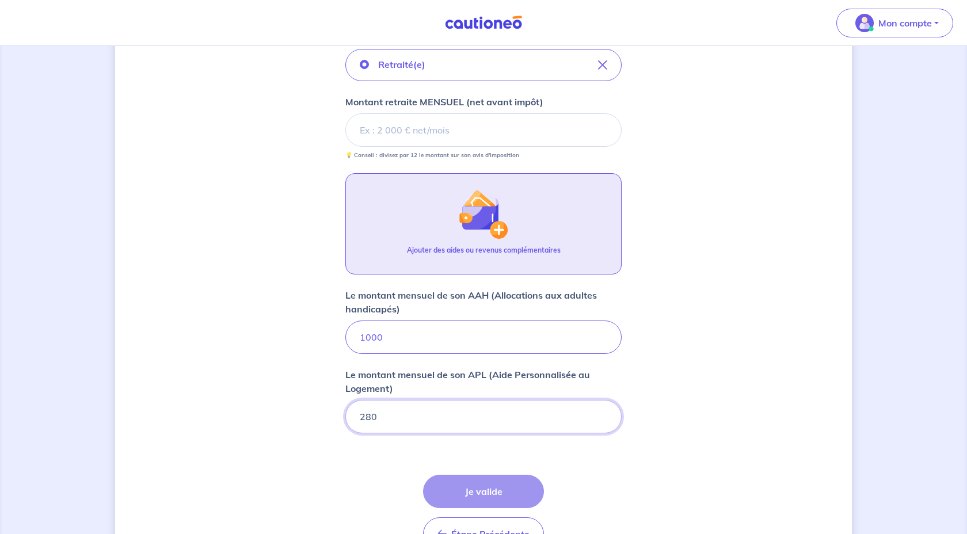
scroll to position [409, 0]
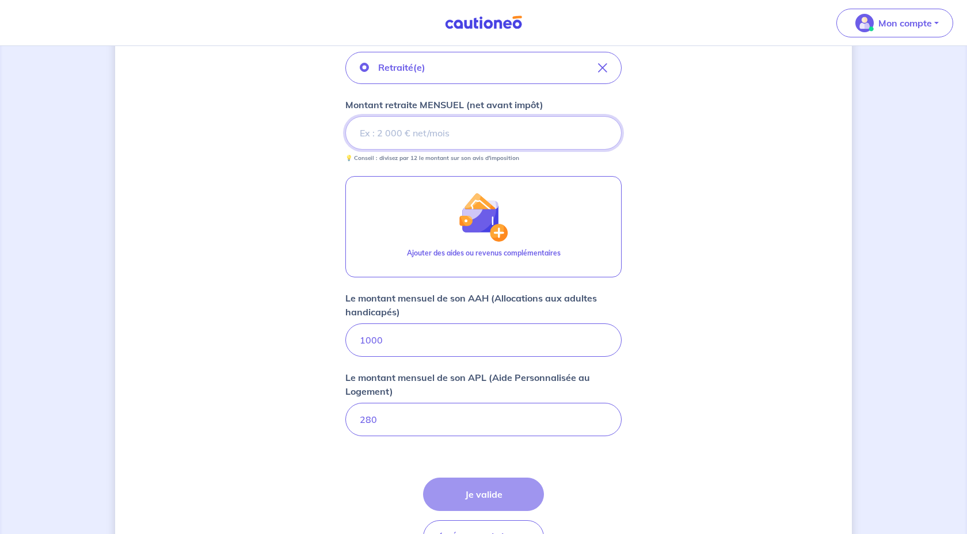
click at [475, 133] on input "Montant retraite MENSUEL (net avant impôt)" at bounding box center [483, 132] width 276 height 33
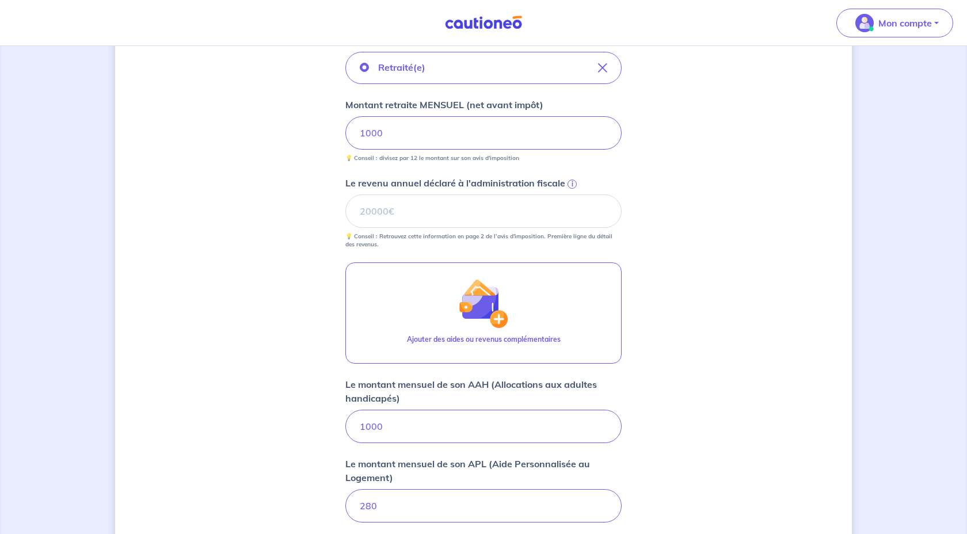
click at [788, 209] on div "Concernant vos locataires 💡 Pour info : nous acceptons les personnes seules, le…" at bounding box center [483, 166] width 737 height 1030
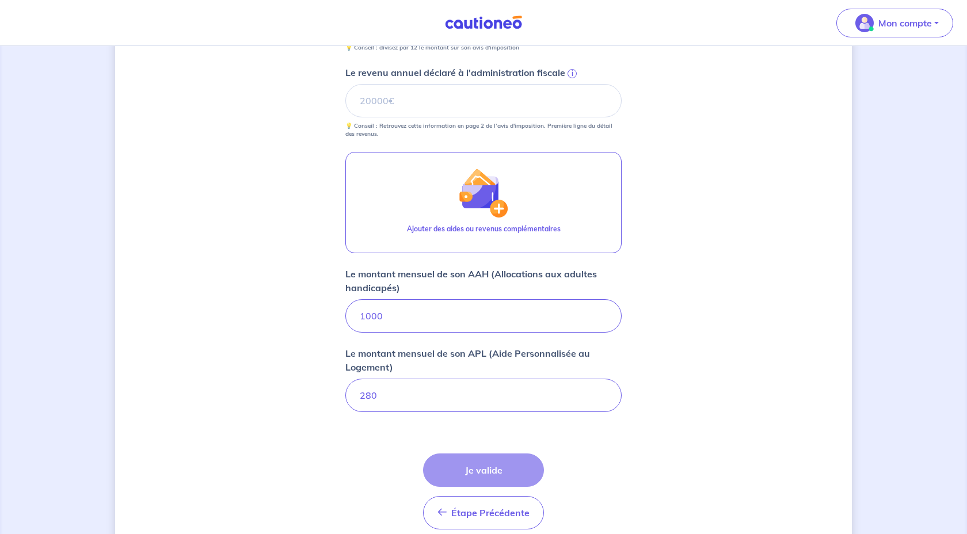
scroll to position [570, 0]
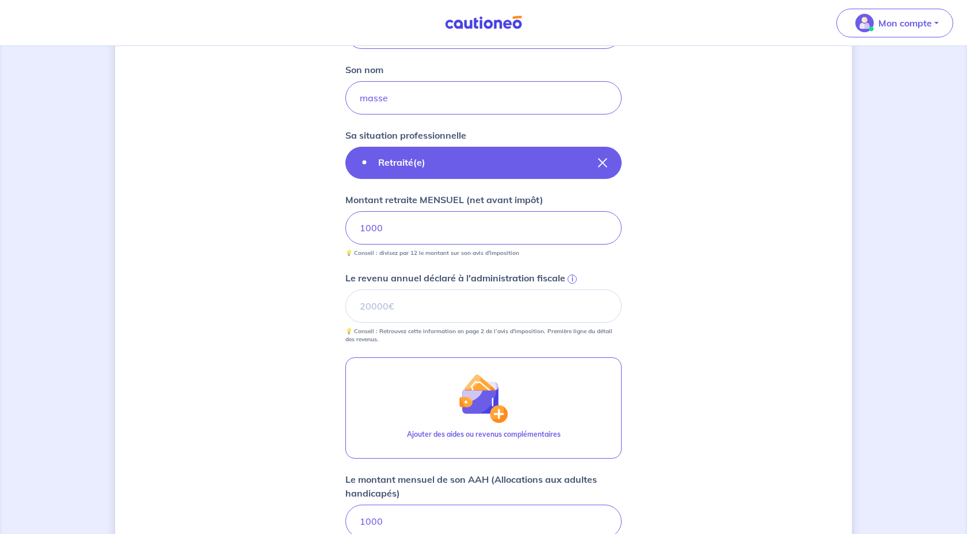
click at [601, 158] on icon "button" at bounding box center [602, 162] width 9 height 9
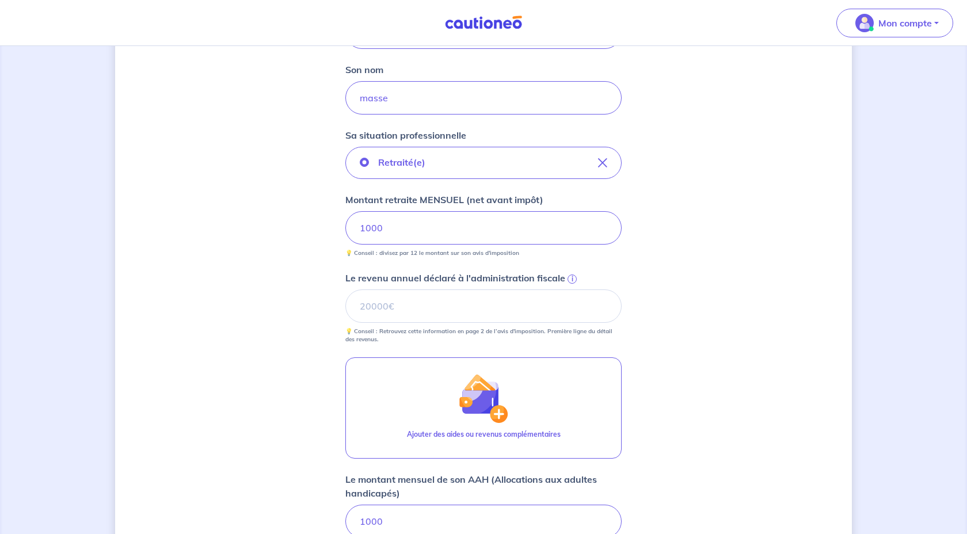
scroll to position [266, 0]
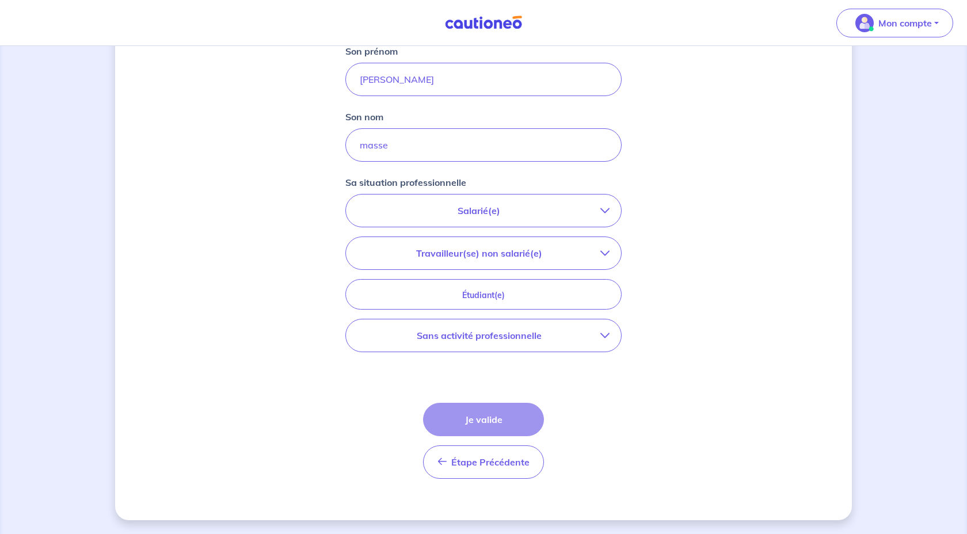
click at [604, 211] on icon "button" at bounding box center [604, 210] width 9 height 9
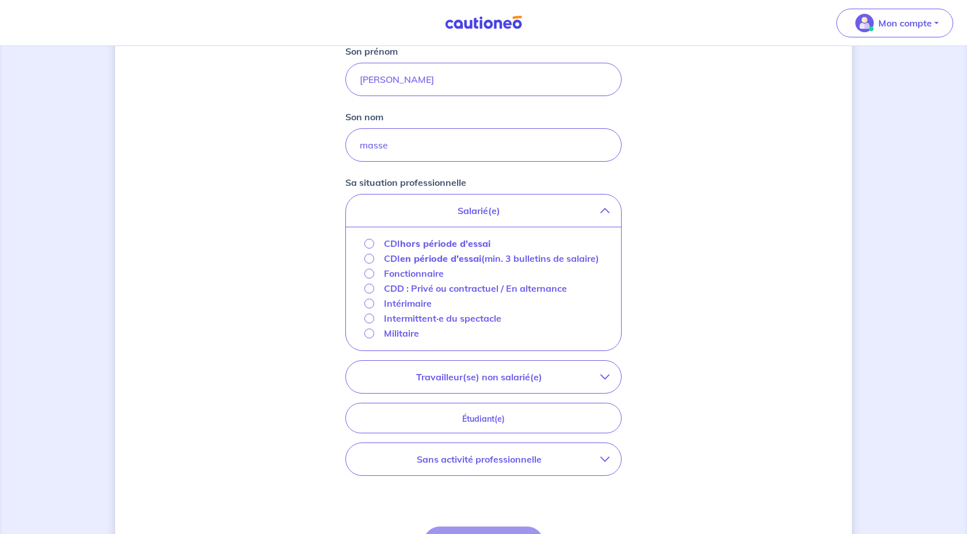
click at [611, 212] on button "Salarié(e)" at bounding box center [483, 211] width 275 height 32
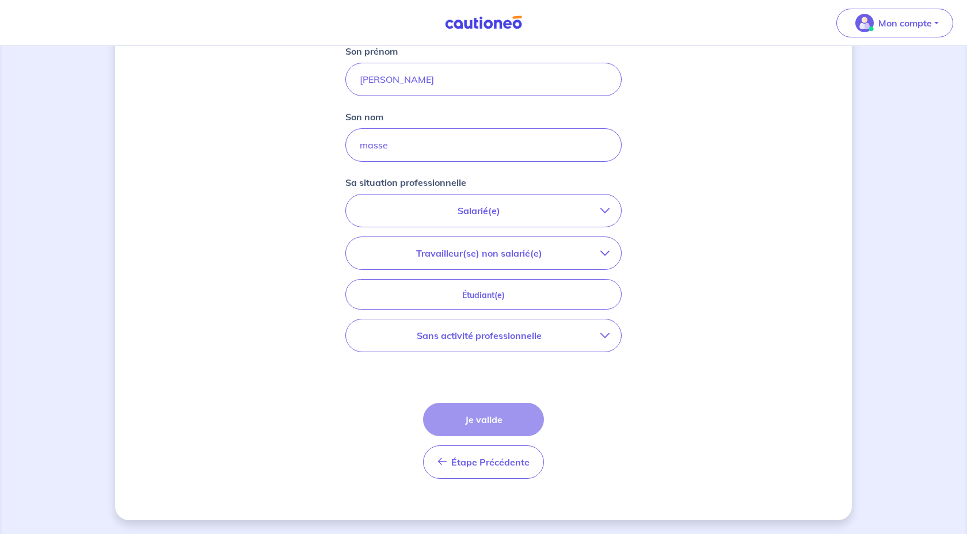
click at [607, 331] on icon "button" at bounding box center [604, 335] width 9 height 9
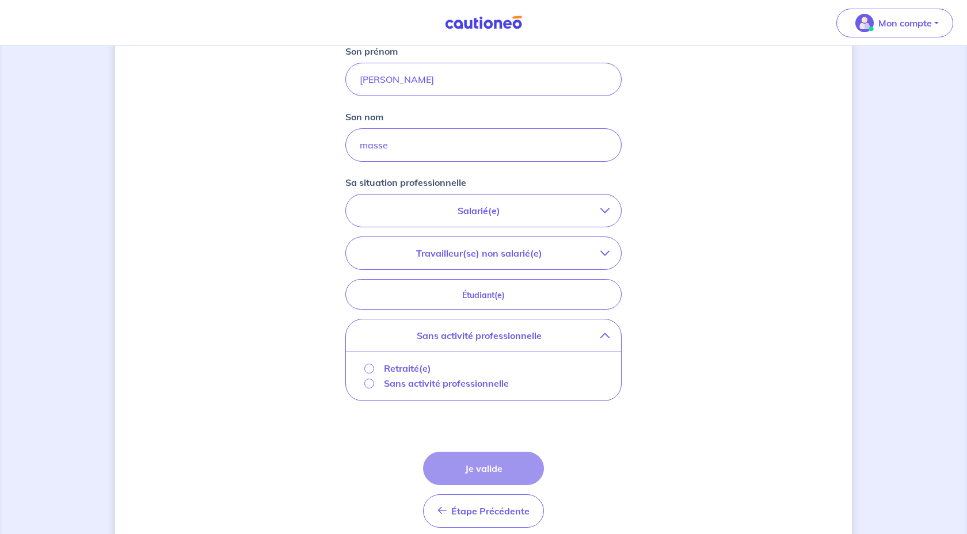
click at [433, 380] on p "Sans activité professionnelle" at bounding box center [446, 383] width 125 height 14
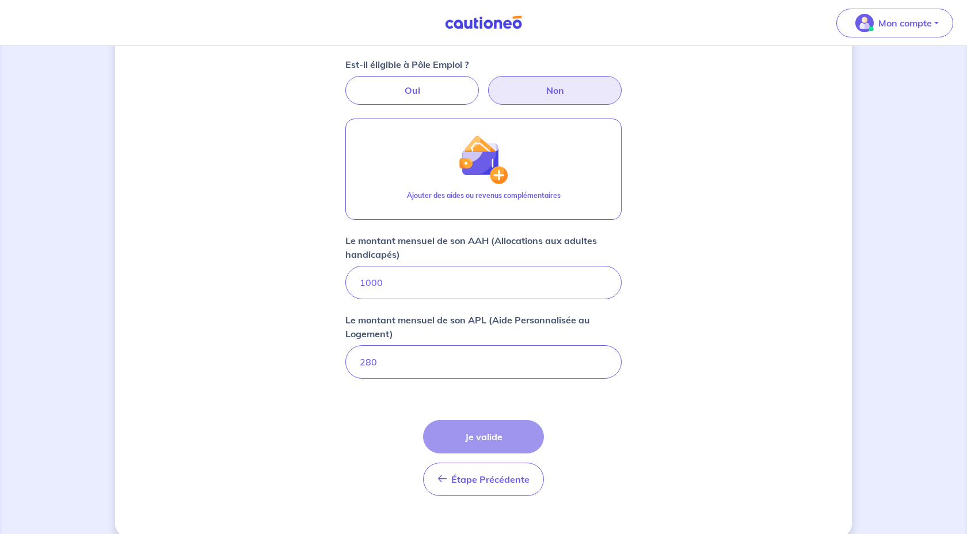
scroll to position [466, 0]
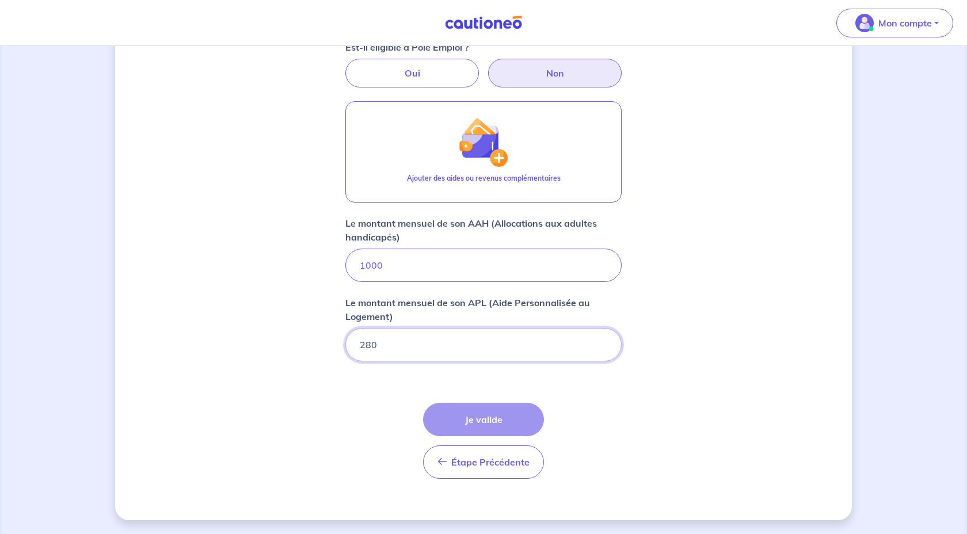
click at [464, 353] on input "280" at bounding box center [483, 344] width 276 height 33
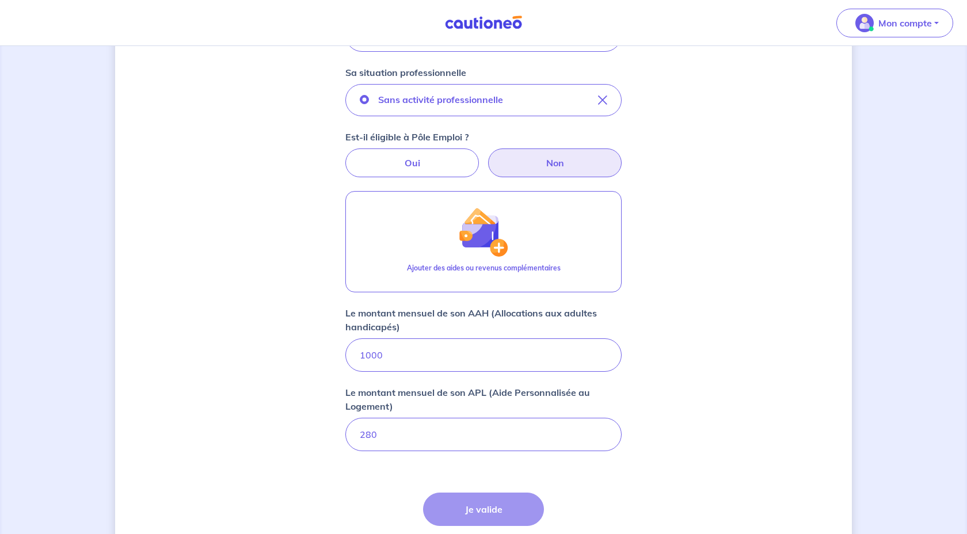
scroll to position [382, 0]
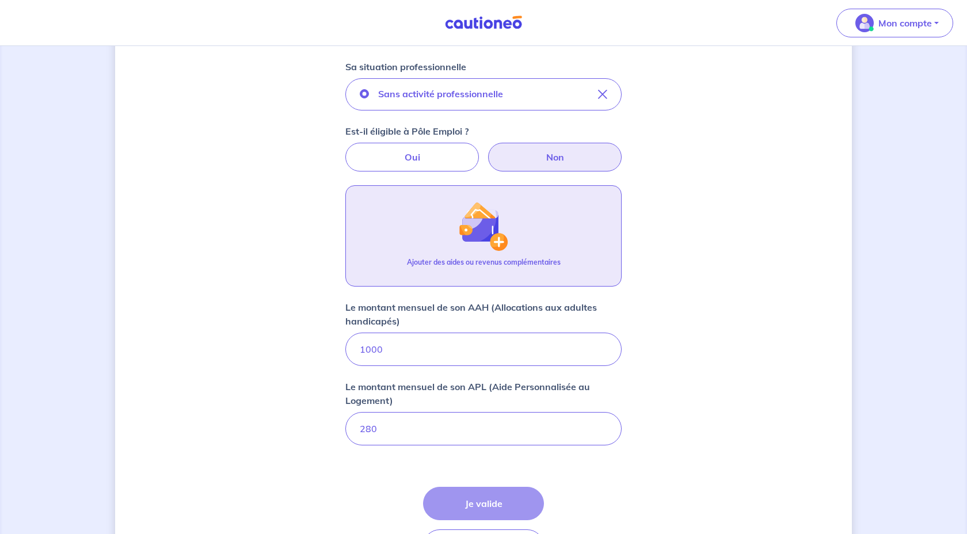
click at [520, 250] on button "Ajouter des aides ou revenus complémentaires" at bounding box center [483, 235] width 276 height 101
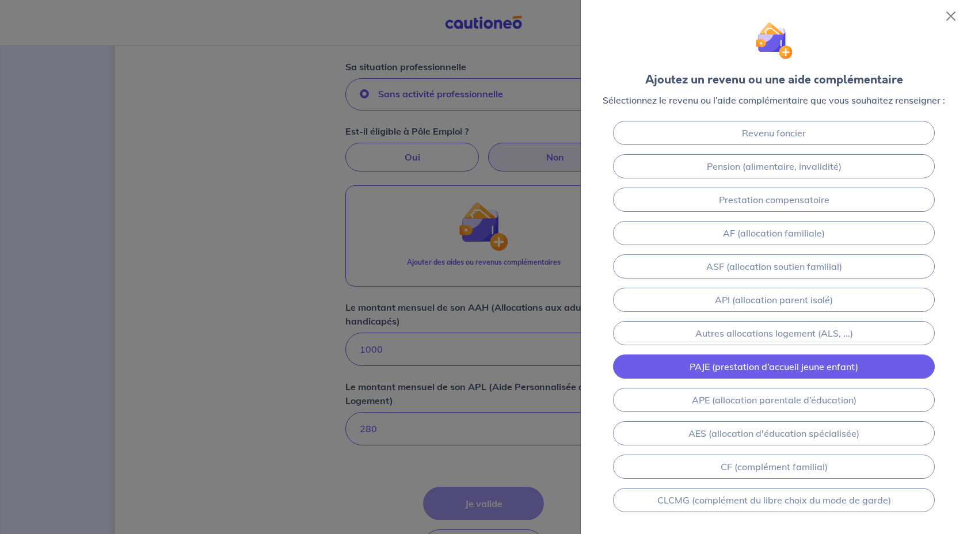
scroll to position [40, 0]
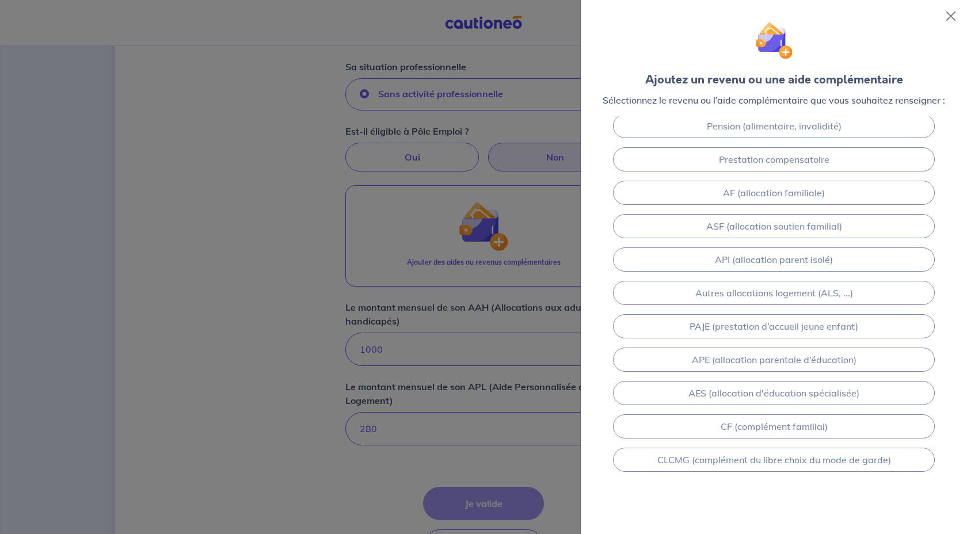
click at [937, 17] on div "Ajoutez un revenu ou une aide complémentaire Sélectionnez le revenu ou l’aide c…" at bounding box center [773, 58] width 361 height 98
click at [945, 18] on button "Close" at bounding box center [950, 16] width 18 height 18
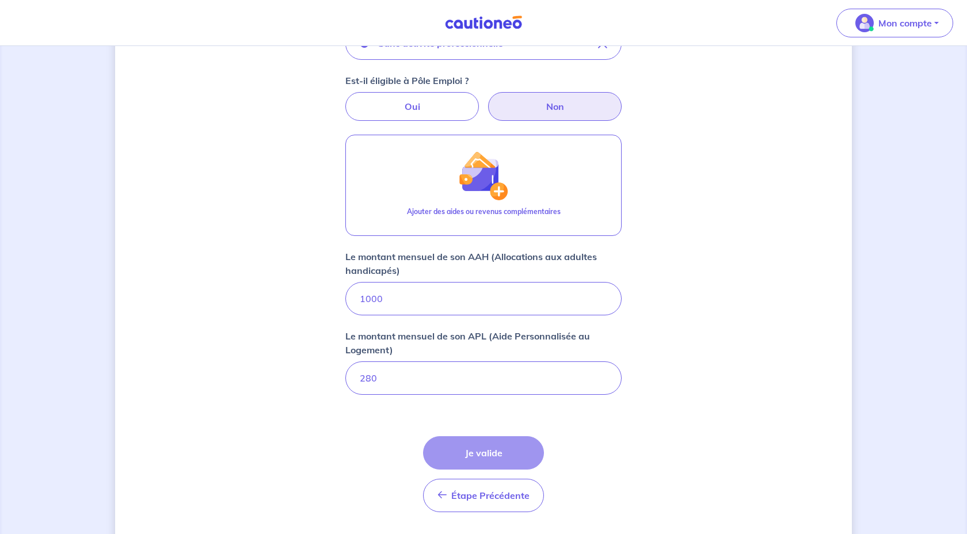
scroll to position [466, 0]
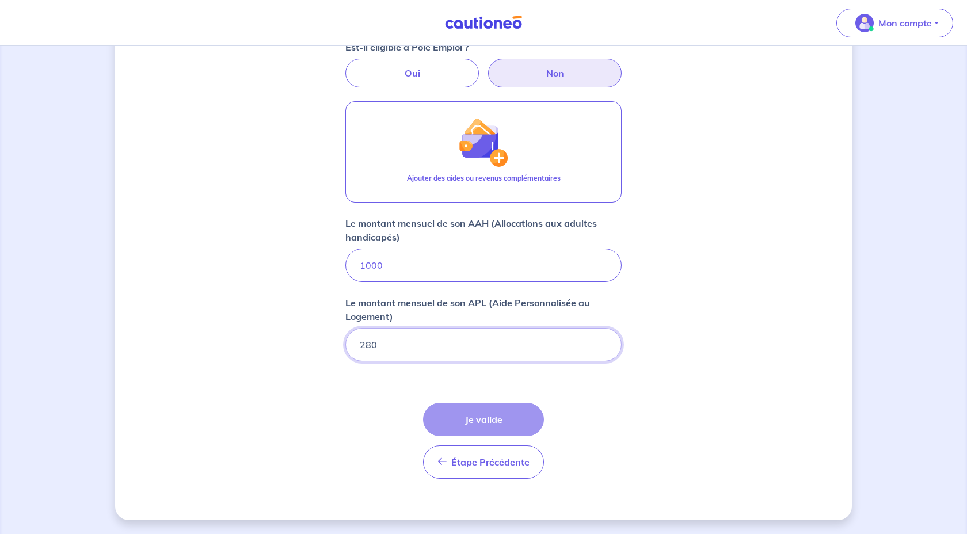
click at [485, 338] on input "280" at bounding box center [483, 344] width 276 height 33
click at [606, 340] on input "280.01" at bounding box center [483, 344] width 276 height 33
type input "280"
click at [603, 346] on input "280" at bounding box center [483, 344] width 276 height 33
type input "1000.01"
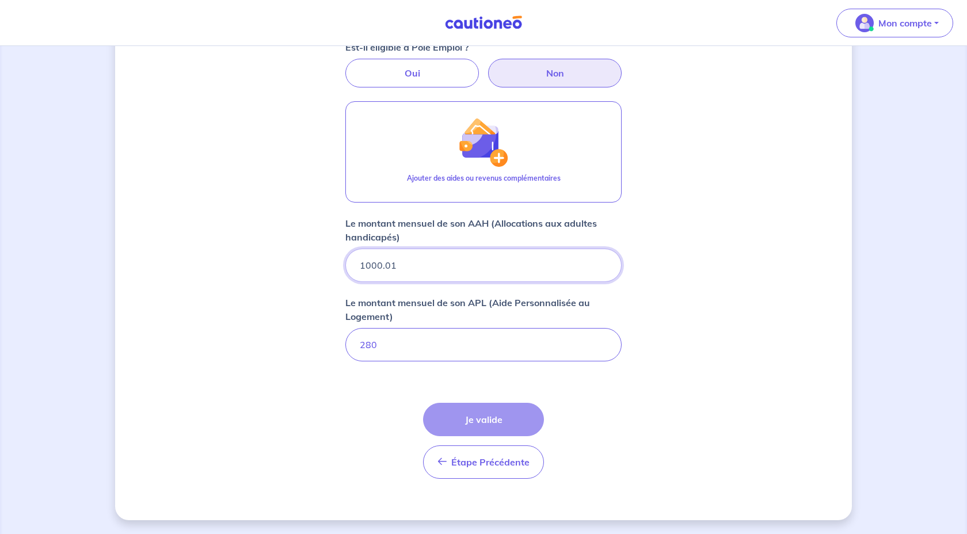
click at [602, 260] on input "1000.01" at bounding box center [483, 265] width 276 height 33
type input "280.01"
click at [602, 342] on input "280.01" at bounding box center [483, 344] width 276 height 33
click at [676, 302] on div "Concernant vos locataires 💡 Pour info : nous acceptons les personnes seules, le…" at bounding box center [483, 57] width 737 height 926
click at [479, 426] on div "Étape Précédente Précédent Je valide Je valide" at bounding box center [483, 441] width 121 height 76
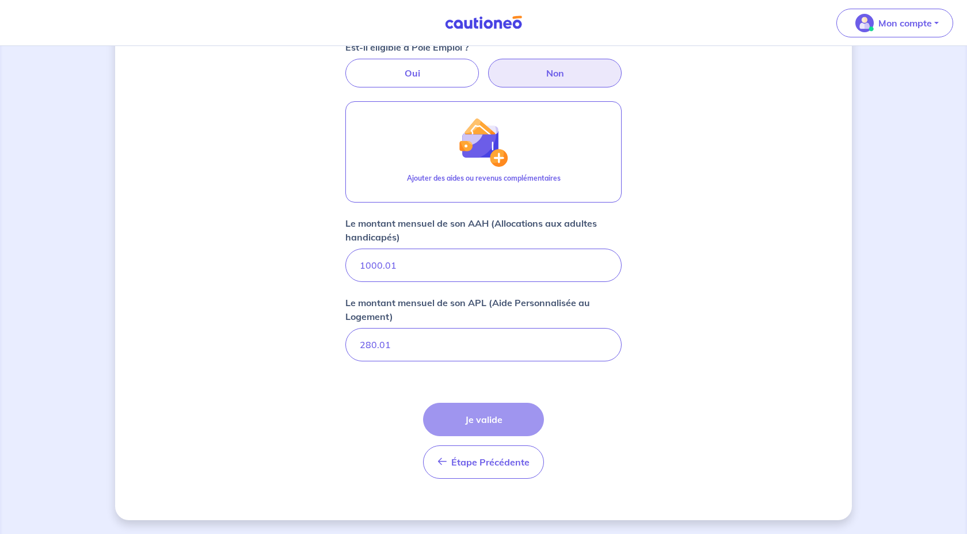
click at [471, 413] on div "Étape Précédente Précédent Je valide Je valide" at bounding box center [483, 441] width 121 height 76
click at [449, 419] on div "Étape Précédente Précédent Je valide Je valide" at bounding box center [483, 441] width 121 height 76
click at [512, 405] on div "Étape Précédente Précédent Je valide Je valide" at bounding box center [483, 441] width 121 height 76
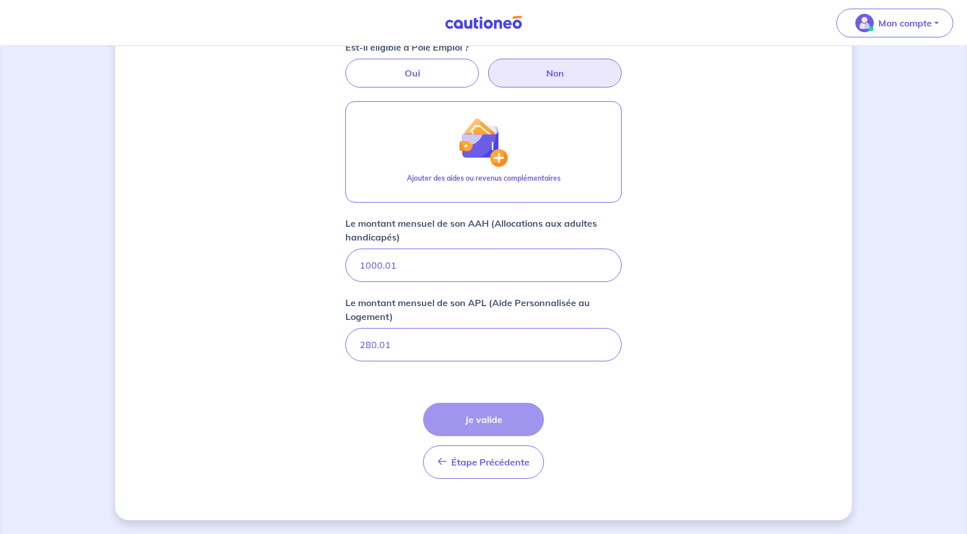
click at [475, 430] on div "Étape Précédente Précédent Je valide Je valide" at bounding box center [483, 441] width 121 height 76
type input "1000"
click at [603, 269] on input "1000" at bounding box center [483, 265] width 276 height 33
type input "280"
click at [603, 346] on input "280" at bounding box center [483, 344] width 276 height 33
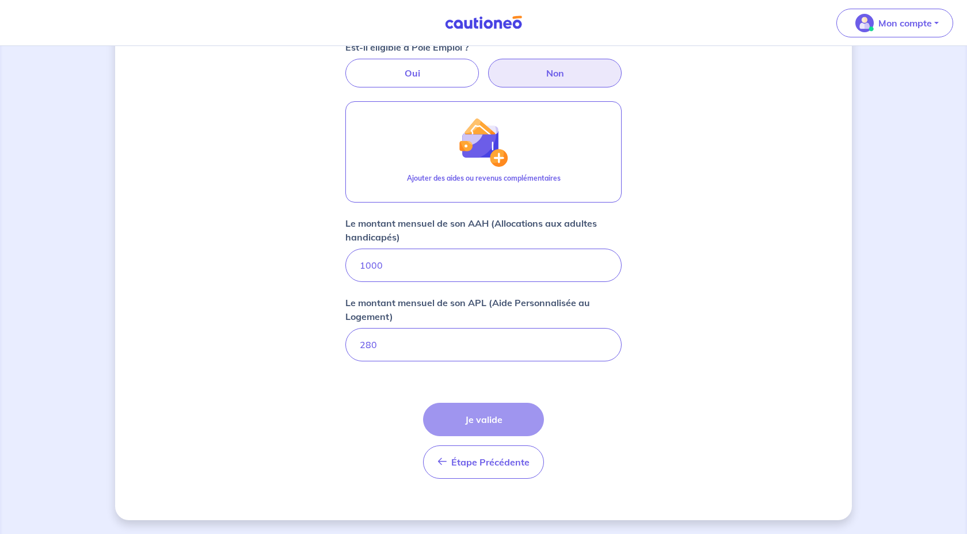
click at [476, 421] on div "Étape Précédente Précédent Je valide Je valide" at bounding box center [483, 441] width 121 height 76
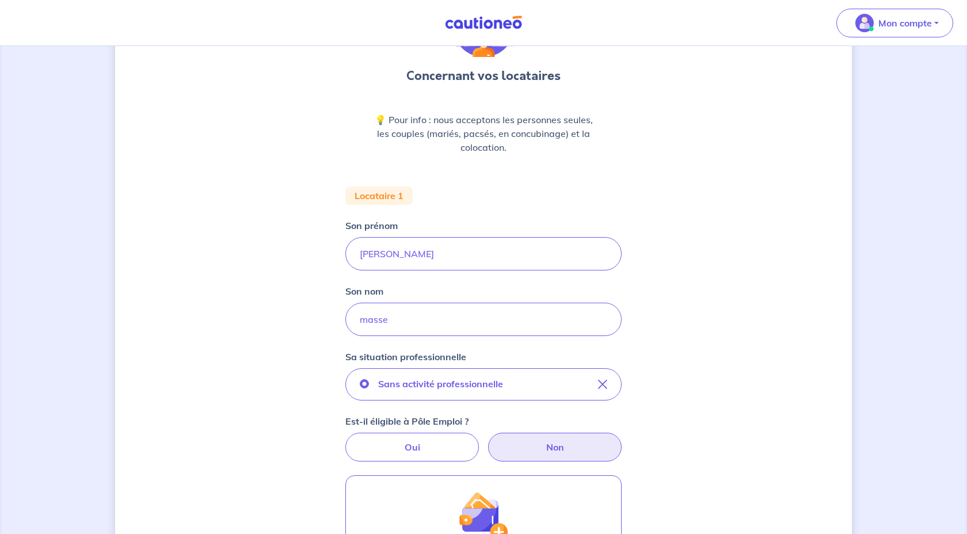
scroll to position [0, 0]
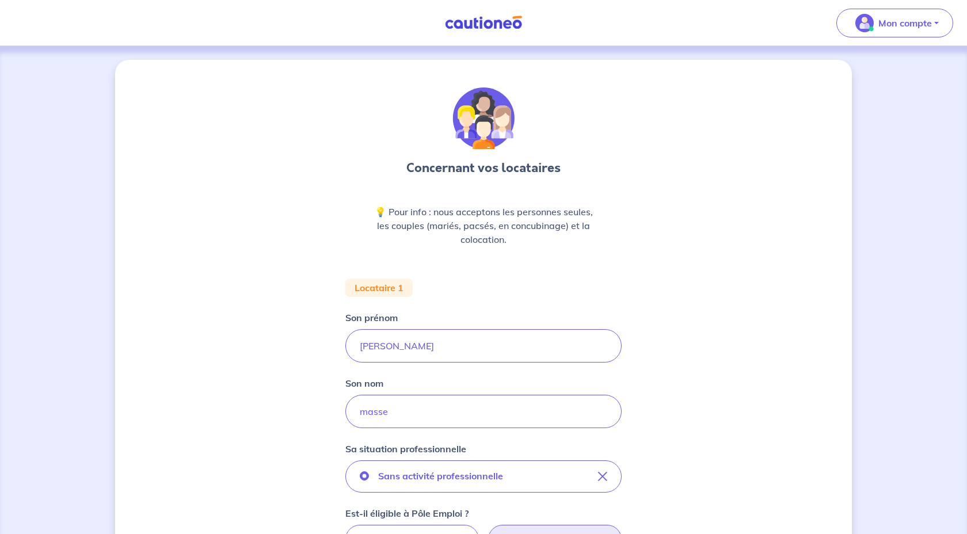
click at [558, 265] on div "Concernant vos locataires 💡 Pour info : nous acceptons les personnes seules, le…" at bounding box center [483, 520] width 276 height 867
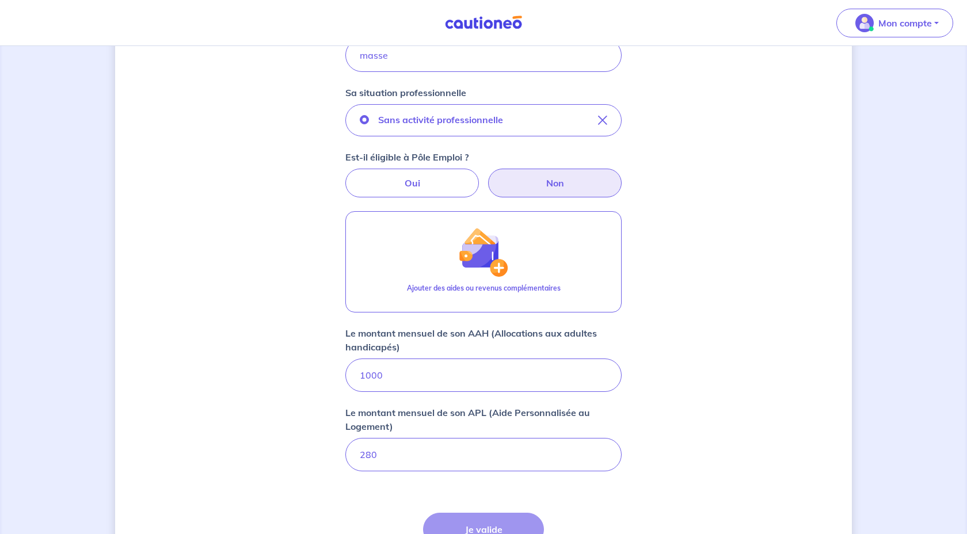
scroll to position [466, 0]
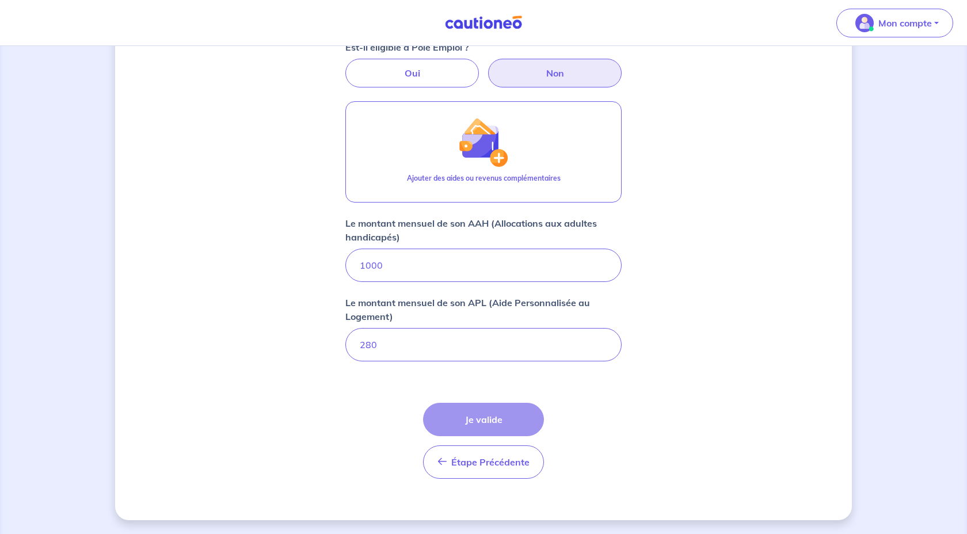
click at [476, 424] on div "Étape Précédente Précédent Je valide Je valide" at bounding box center [483, 441] width 121 height 76
click at [495, 20] on img at bounding box center [483, 23] width 86 height 14
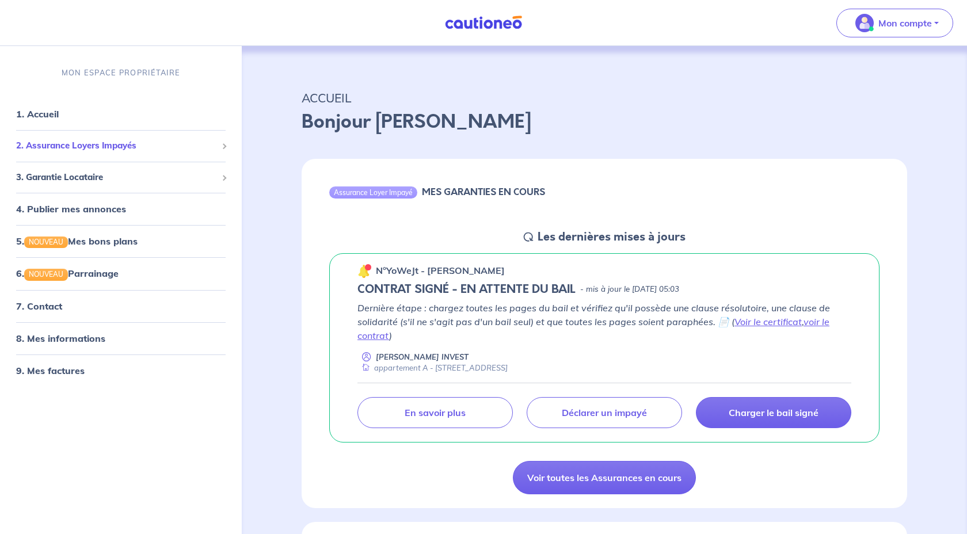
click at [143, 151] on span "2. Assurance Loyers Impayés" at bounding box center [116, 145] width 201 height 13
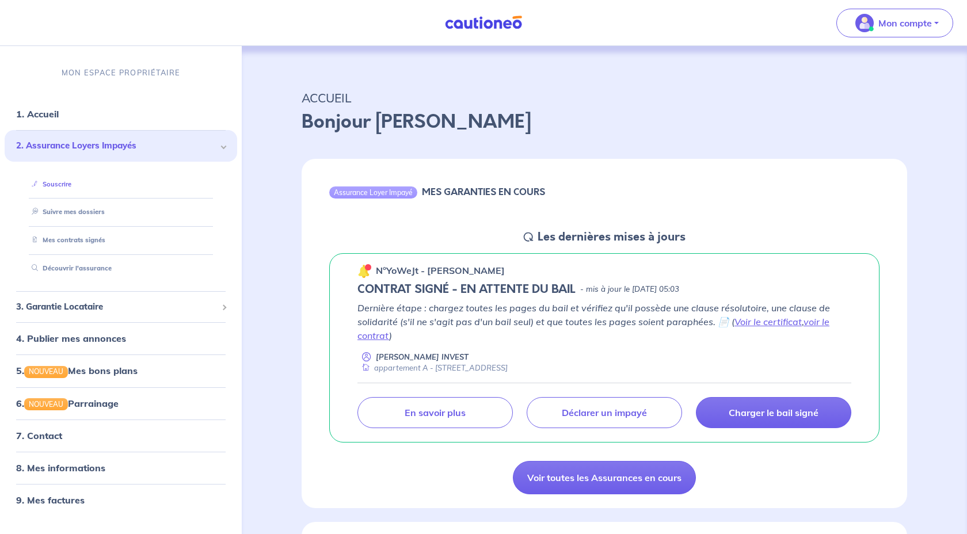
click at [71, 186] on link "Souscrire" at bounding box center [49, 184] width 44 height 8
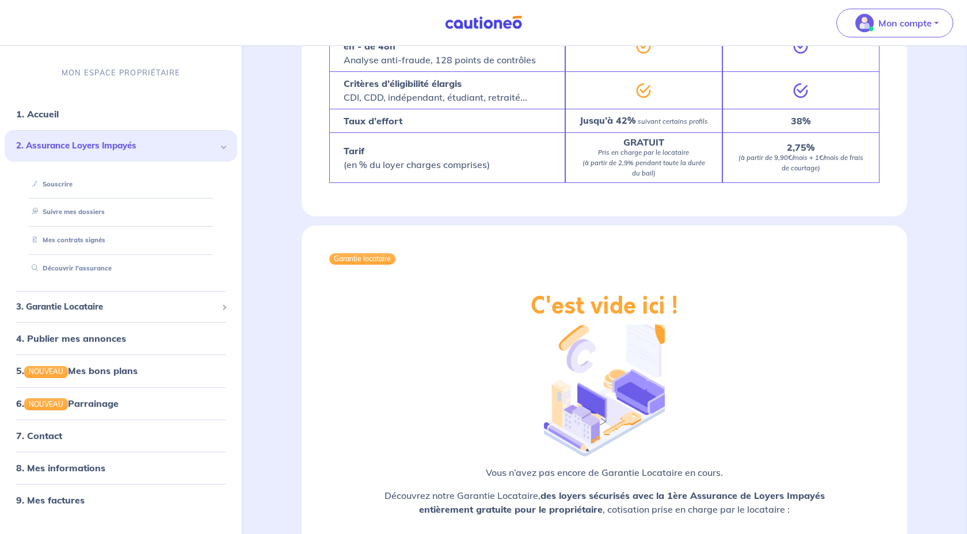
scroll to position [1184, 0]
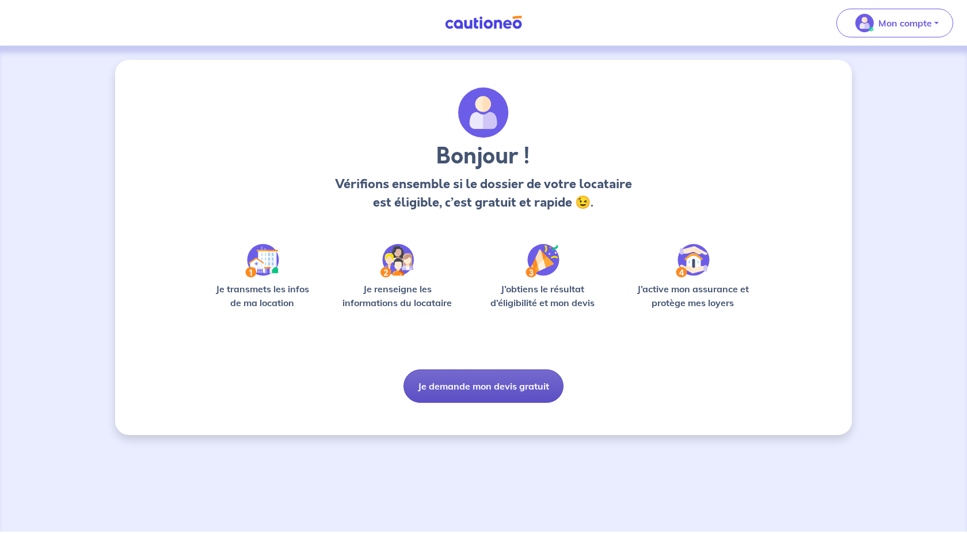
click at [495, 389] on button "Je demande mon devis gratuit" at bounding box center [483, 385] width 160 height 33
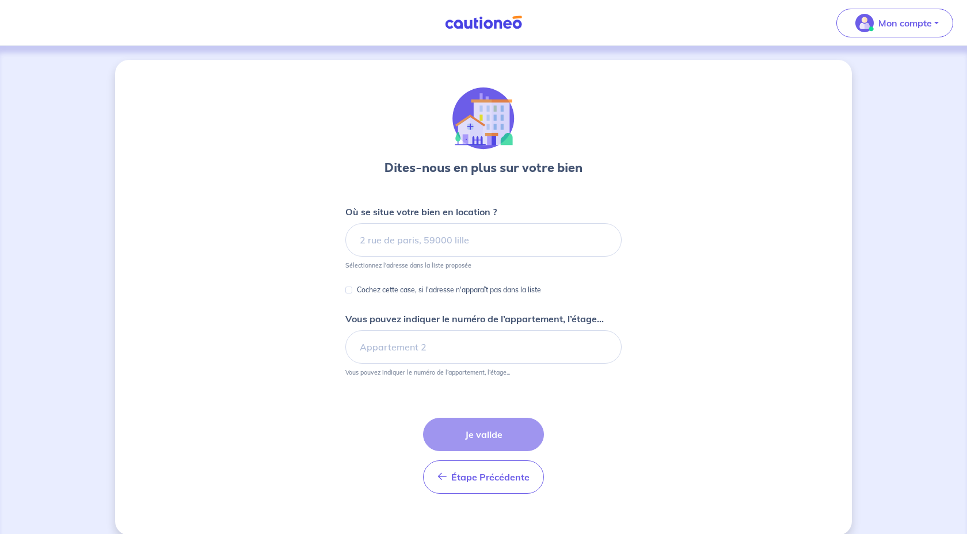
click at [463, 27] on img at bounding box center [483, 23] width 86 height 14
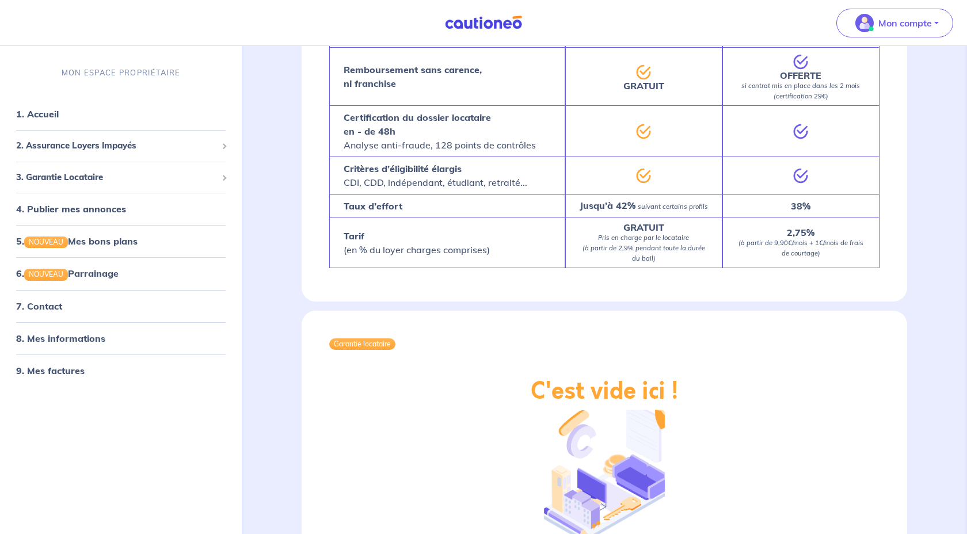
scroll to position [1184, 0]
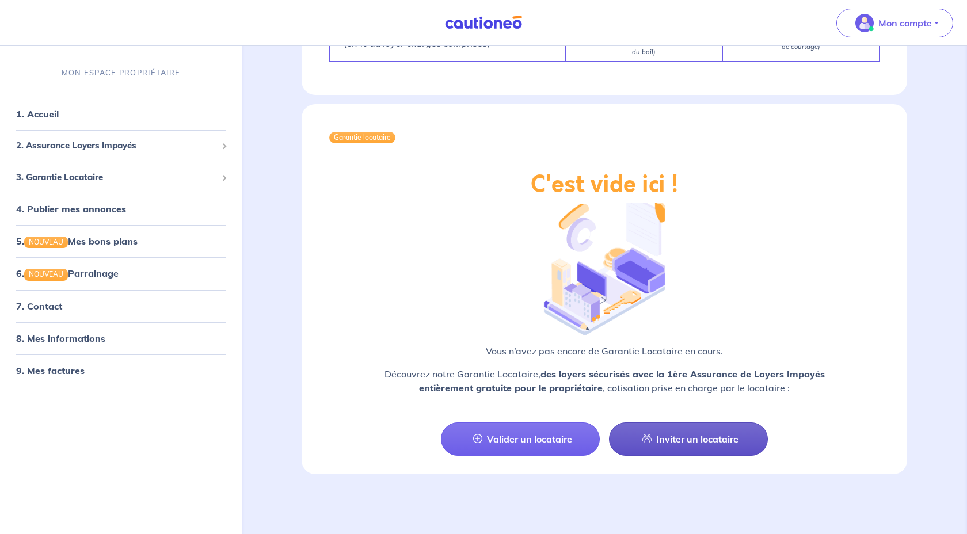
click at [716, 438] on link "Inviter un locataire" at bounding box center [688, 438] width 159 height 33
select select "FR"
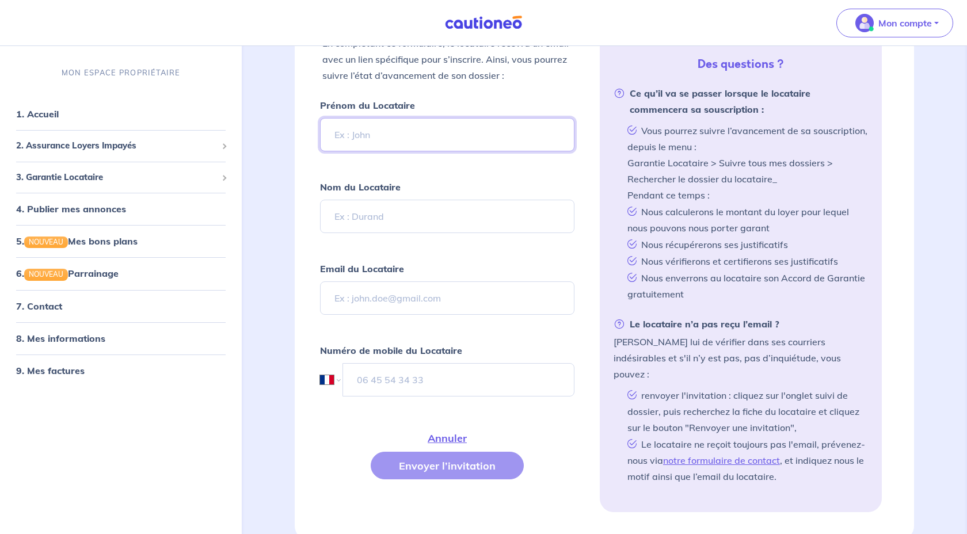
scroll to position [261, 0]
